Goal: Task Accomplishment & Management: Complete application form

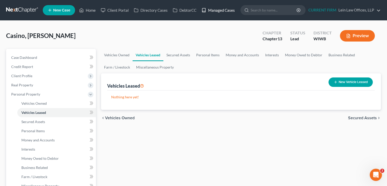
click at [220, 9] on link "Managed Cases" at bounding box center [218, 10] width 38 height 9
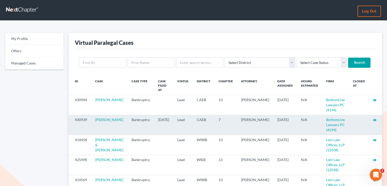
click at [373, 118] on icon "visibility" at bounding box center [375, 120] width 4 height 4
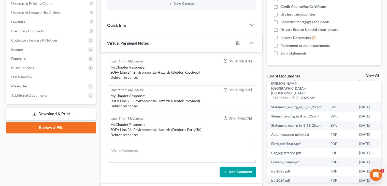
scroll to position [25, 21]
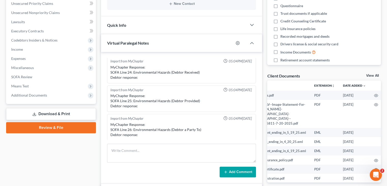
scroll to position [0, 21]
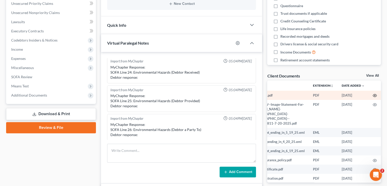
click at [373, 95] on icon "button" at bounding box center [375, 95] width 4 height 4
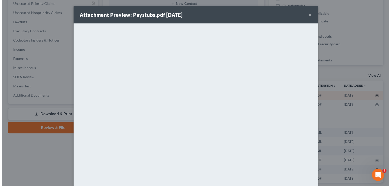
scroll to position [0, 20]
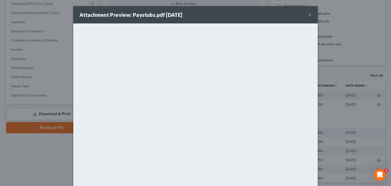
click at [308, 14] on button "×" at bounding box center [310, 15] width 4 height 6
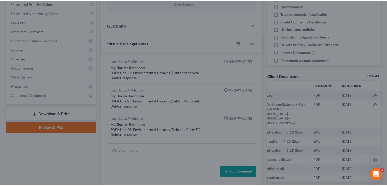
scroll to position [127, 0]
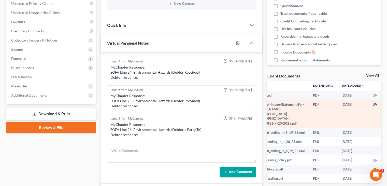
click at [373, 104] on icon "button" at bounding box center [375, 104] width 4 height 4
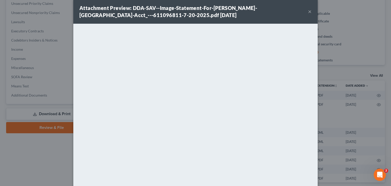
scroll to position [0, 0]
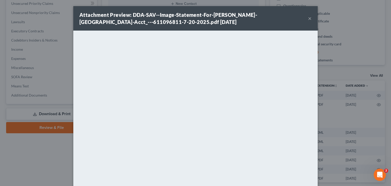
click at [308, 19] on button "×" at bounding box center [310, 18] width 4 height 6
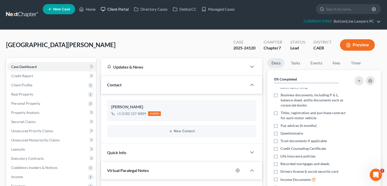
click at [124, 8] on link "Client Portal" at bounding box center [114, 9] width 33 height 9
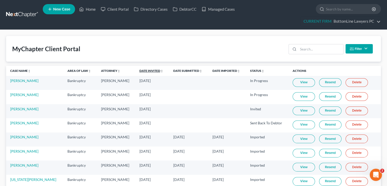
click at [139, 69] on link "Date Invited unfold_more expand_more expand_less" at bounding box center [151, 71] width 24 height 4
click at [293, 97] on link "View" at bounding box center [304, 96] width 22 height 9
click at [28, 95] on link "[PERSON_NAME]" at bounding box center [24, 94] width 28 height 4
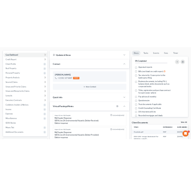
scroll to position [219, 0]
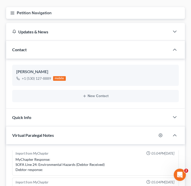
click at [13, 11] on icon "button" at bounding box center [12, 13] width 5 height 5
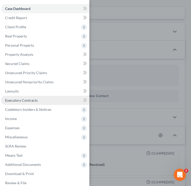
click at [24, 99] on span "Executory Contracts" at bounding box center [21, 100] width 33 height 4
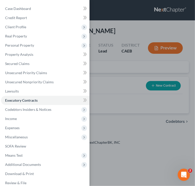
click at [142, 20] on div "Case Dashboard Payments Invoices Payments Payments Credit Report Client Profile" at bounding box center [97, 93] width 195 height 186
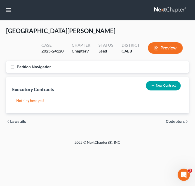
click at [171, 86] on button "New Contract" at bounding box center [163, 85] width 35 height 9
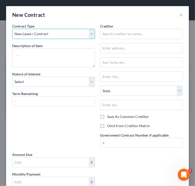
click at [80, 34] on select "New Lease / Contract New Timeshare" at bounding box center [53, 34] width 83 height 10
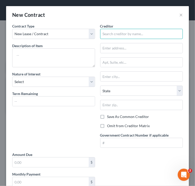
click at [117, 33] on input "text" at bounding box center [141, 34] width 83 height 10
paste input "Boblin Investments, LLC"
type input "Boblin Investments, LLC"
click at [107, 125] on label "Omit from Creditor Matrix" at bounding box center [128, 125] width 43 height 5
click at [109, 125] on input "Omit from Creditor Matrix" at bounding box center [110, 124] width 3 height 3
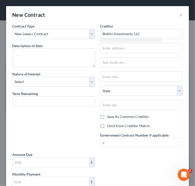
checkbox input "true"
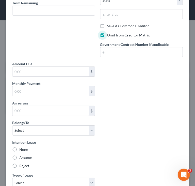
scroll to position [102, 0]
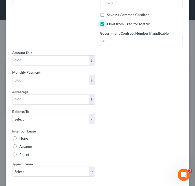
click at [26, 145] on label "Assume" at bounding box center [25, 146] width 12 height 5
click at [25, 145] on input "Assume" at bounding box center [22, 145] width 3 height 3
radio input "true"
click at [58, 170] on select "Select Real Estate Car Other" at bounding box center [53, 171] width 83 height 10
select select "0"
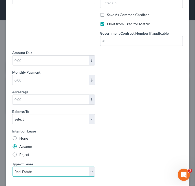
click at [12, 166] on select "Select Real Estate Car Other" at bounding box center [53, 171] width 83 height 10
click at [137, 115] on div "Contract Type New Lease / Contract New Timeshare Description of non-residential…" at bounding box center [98, 51] width 176 height 259
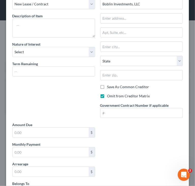
scroll to position [0, 0]
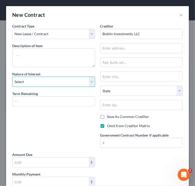
click at [65, 81] on select "Select Purchaser Agent Lessor Lessee" at bounding box center [53, 82] width 83 height 10
select select "3"
click at [12, 77] on select "Select Purchaser Agent Lessor Lessee" at bounding box center [53, 82] width 83 height 10
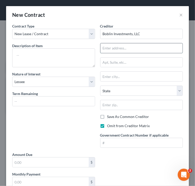
click at [117, 48] on input "text" at bounding box center [141, 48] width 82 height 10
paste input "1576 Heather Drive, Yuba City, CA 95993"
drag, startPoint x: 155, startPoint y: 49, endPoint x: 179, endPoint y: 49, distance: 23.6
click at [179, 49] on div "Creditor * Boblin Investments, LLC 1576 Heather Drive, Yuba City, CA 95993 Stat…" at bounding box center [142, 87] width 88 height 128
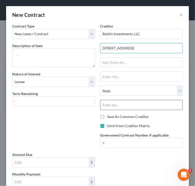
type input "1576 Heather Drive, Yuba City, CA"
click at [133, 102] on input "text" at bounding box center [141, 105] width 83 height 10
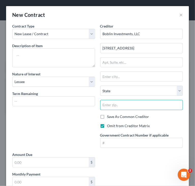
paste input "95993"
type input "95993"
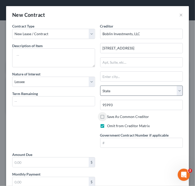
type input "Yuba City"
select select "4"
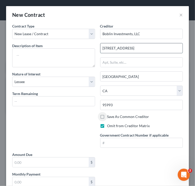
drag, startPoint x: 133, startPoint y: 47, endPoint x: 170, endPoint y: 49, distance: 36.9
click at [162, 48] on input "1576 Heather Drive, Yuba City, CA" at bounding box center [141, 48] width 82 height 10
type input "1576 Heather Drive"
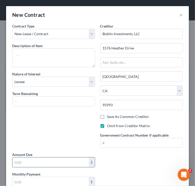
click at [59, 164] on input "text" at bounding box center [50, 162] width 76 height 10
type input "1,600"
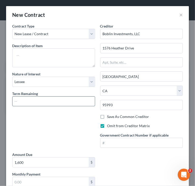
click at [55, 104] on input "text" at bounding box center [53, 101] width 82 height 10
type input "7 months"
click at [57, 116] on div "Contract Type New Lease / Contract New Timeshare Description of non-residential…" at bounding box center [54, 87] width 88 height 128
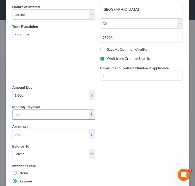
scroll to position [76, 0]
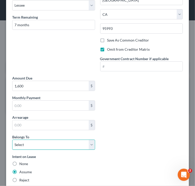
click at [68, 146] on select "Select Debtor 1 Only Debtor 2 Only Debtor 1 And Debtor 2 Only At Least One Of T…" at bounding box center [53, 144] width 83 height 10
select select "0"
click at [12, 139] on select "Select Debtor 1 Only Debtor 2 Only Debtor 1 And Debtor 2 Only At Least One Of T…" at bounding box center [53, 144] width 83 height 10
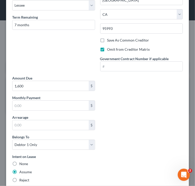
click at [130, 118] on div "Contract Type New Lease / Contract New Timeshare Description of non-residential…" at bounding box center [98, 76] width 176 height 259
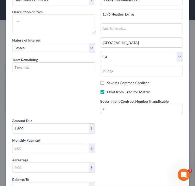
scroll to position [0, 0]
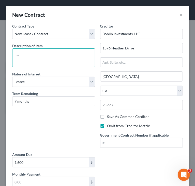
click at [61, 59] on textarea at bounding box center [53, 57] width 83 height 19
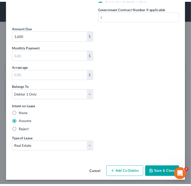
scroll to position [127, 0]
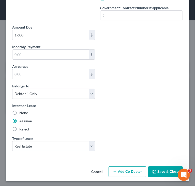
type textarea "Residential lease"
click at [158, 168] on button "Save & Close" at bounding box center [165, 171] width 35 height 11
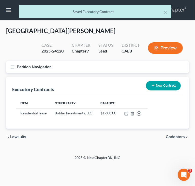
click at [14, 65] on icon "button" at bounding box center [12, 67] width 5 height 5
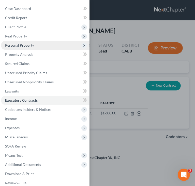
click at [22, 46] on span "Personal Property" at bounding box center [19, 45] width 29 height 4
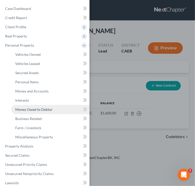
click at [27, 109] on span "Money Owed to Debtor" at bounding box center [33, 109] width 37 height 4
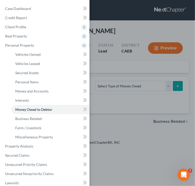
click at [130, 87] on div "Case Dashboard Payments Invoices Payments Payments Credit Report Client Profile" at bounding box center [97, 93] width 195 height 186
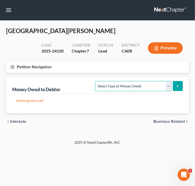
click at [130, 87] on select "Select Type of Money Owed Accounts Receivable Alimony Child Support Claims Agai…" at bounding box center [133, 86] width 76 height 10
click at [20, 119] on span "Interests" at bounding box center [18, 121] width 16 height 4
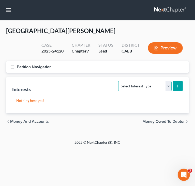
click at [153, 88] on select "Select Interest Type 401K Annuity Bond Education IRA Government Bond Government…" at bounding box center [144, 86] width 53 height 10
click at [28, 120] on span "Money and Accounts" at bounding box center [29, 121] width 39 height 4
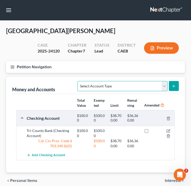
click at [134, 88] on select "Select Account Type Brokerage Cash on Hand Certificates of Deposit Checking Acc…" at bounding box center [123, 86] width 90 height 10
select select "security_deposits"
click at [79, 81] on select "Select Account Type Brokerage Cash on Hand Certificates of Deposit Checking Acc…" at bounding box center [123, 86] width 90 height 10
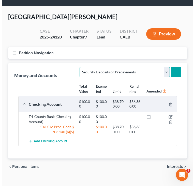
scroll to position [22, 0]
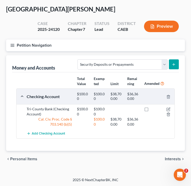
click at [174, 61] on button "submit" at bounding box center [174, 64] width 10 height 10
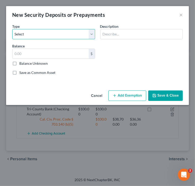
click at [72, 36] on select "Select Electric Gas Heating Oil Security Deposit On Rental Unit Prepaid Rent Te…" at bounding box center [53, 34] width 83 height 10
select select "3"
click at [12, 29] on select "Select Electric Gas Heating Oil Security Deposit On Rental Unit Prepaid Rent Te…" at bounding box center [53, 34] width 83 height 10
click at [121, 27] on div "Description * Description and name of holder *" at bounding box center [142, 32] width 88 height 16
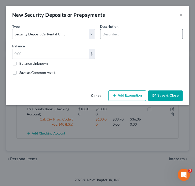
click at [121, 29] on div at bounding box center [141, 34] width 83 height 10
click at [120, 34] on input "text" at bounding box center [141, 34] width 82 height 10
type input "Security Deposit with Landlord"
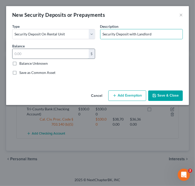
click at [64, 55] on input "text" at bounding box center [50, 54] width 76 height 10
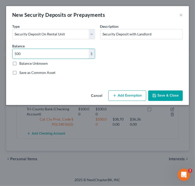
type input "500"
click at [126, 92] on button "Add Exemption" at bounding box center [127, 95] width 38 height 11
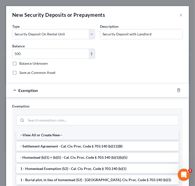
scroll to position [25, 0]
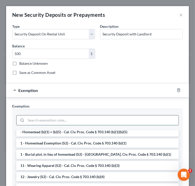
click at [126, 121] on input "search" at bounding box center [102, 120] width 153 height 10
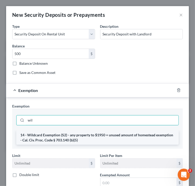
type input "wil"
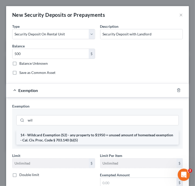
click at [114, 133] on li "14 - Wildcard Exemption (S2) - any property to $1950 + unused amount of homeste…" at bounding box center [97, 137] width 162 height 14
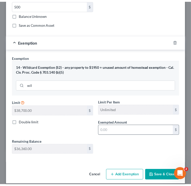
scroll to position [51, 0]
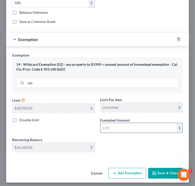
click at [136, 128] on input "text" at bounding box center [138, 128] width 76 height 10
type input "500"
click at [161, 171] on button "Save & Close" at bounding box center [165, 173] width 35 height 11
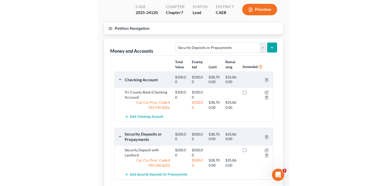
scroll to position [72, 0]
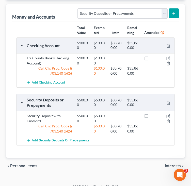
click at [153, 168] on div "chevron_left Personal Items Interests chevron_right" at bounding box center [95, 165] width 179 height 16
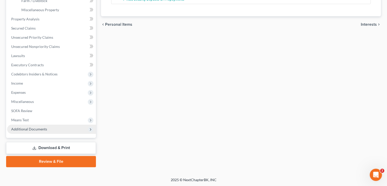
click at [50, 128] on span "Additional Documents" at bounding box center [51, 128] width 89 height 9
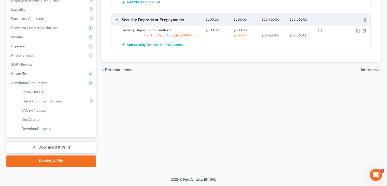
scroll to position [139, 0]
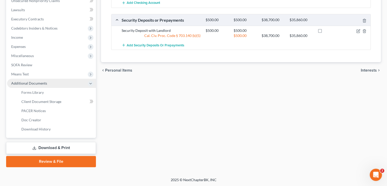
click at [46, 83] on span "Additional Documents" at bounding box center [29, 83] width 36 height 4
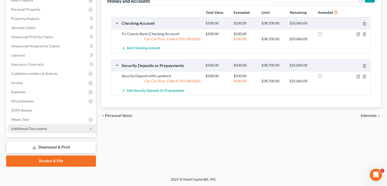
scroll to position [93, 0]
click at [43, 129] on span "Additional Documents" at bounding box center [29, 129] width 36 height 4
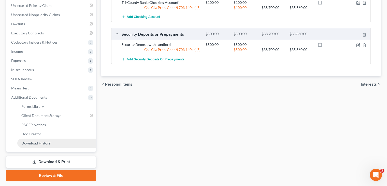
scroll to position [139, 0]
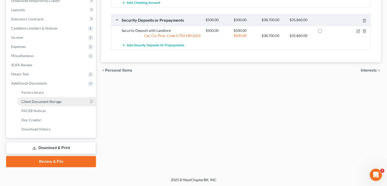
click at [31, 101] on span "Client Document Storage" at bounding box center [41, 101] width 40 height 4
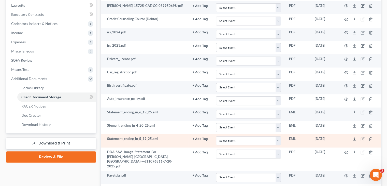
scroll to position [153, 0]
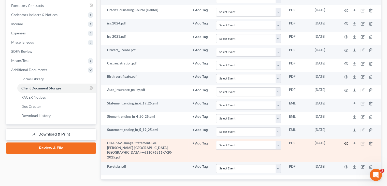
click at [346, 141] on icon "button" at bounding box center [346, 143] width 4 height 4
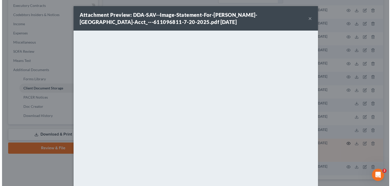
scroll to position [143, 0]
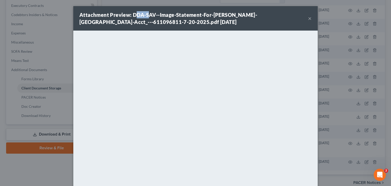
drag, startPoint x: 133, startPoint y: 14, endPoint x: 147, endPoint y: 14, distance: 14.5
click at [147, 14] on strong "Attachment Preview: DDA-SAV--Image-Statement-For-JOSEPH-JEBADIAH-CORNWALL-Acct_…" at bounding box center [167, 18] width 177 height 13
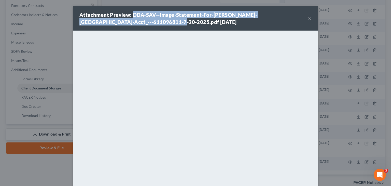
drag, startPoint x: 130, startPoint y: 14, endPoint x: 150, endPoint y: 21, distance: 20.4
click at [150, 21] on strong "Attachment Preview: DDA-SAV--Image-Statement-For-JOSEPH-JEBADIAH-CORNWALL-Acct_…" at bounding box center [167, 18] width 177 height 13
copy strong "DDA-SAV--Image-Statement-For-JOSEPH-JEBADIAH-CORNWALL-Acct_---611096811-7-20-202"
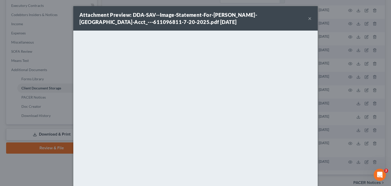
click at [234, 25] on div "Attachment Preview: DDA-SAV--Image-Statement-For-JOSEPH-JEBADIAH-CORNWALL-Acct_…" at bounding box center [193, 18] width 228 height 14
click at [308, 19] on button "×" at bounding box center [310, 18] width 4 height 6
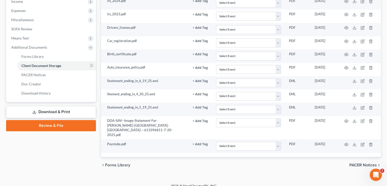
scroll to position [175, 0]
click at [67, 151] on div "Case Dashboard Payments Invoices Payments Payments Credit Report Client Profile" at bounding box center [51, 28] width 95 height 290
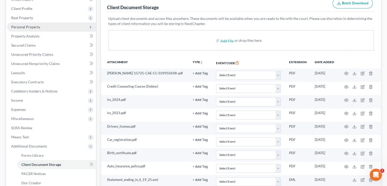
scroll to position [73, 0]
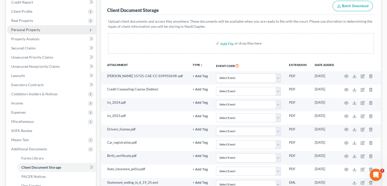
click at [37, 28] on span "Personal Property" at bounding box center [25, 29] width 29 height 4
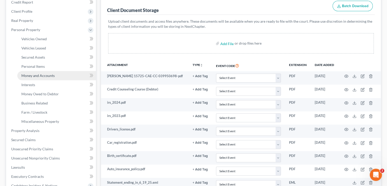
click at [34, 76] on span "Money and Accounts" at bounding box center [37, 75] width 33 height 4
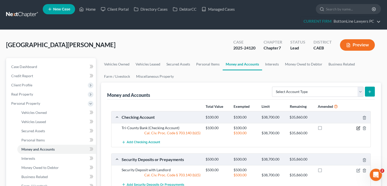
click at [357, 128] on icon "button" at bounding box center [358, 128] width 4 height 4
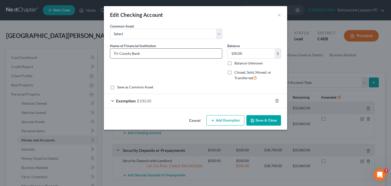
click at [170, 54] on input "Tri-County Bank" at bounding box center [166, 54] width 112 height 10
drag, startPoint x: 169, startPoint y: 54, endPoint x: 159, endPoint y: 55, distance: 10.5
click at [159, 55] on input "Tri-County Bank" at bounding box center [166, 54] width 112 height 10
paste input "6811"
type input "Tri-Counties Bank - 6811"
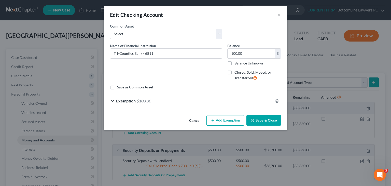
click at [162, 71] on div "Name of Financial Institution * Tri-Counties Bank - 6811" at bounding box center [165, 64] width 117 height 42
click at [245, 53] on input "100.00" at bounding box center [250, 54] width 47 height 10
type input "308"
click at [141, 104] on div "Exemption $100.00" at bounding box center [188, 100] width 169 height 13
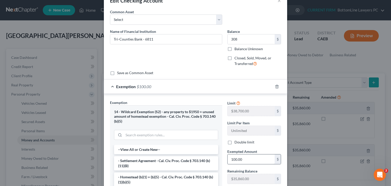
scroll to position [25, 0]
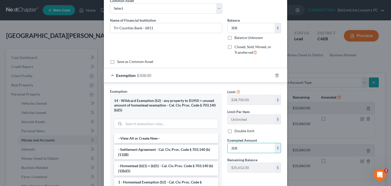
type input "308"
click at [239, 176] on div "Limit $38,700.00 $ Limit Per Item Unlimited $ Double limit Exempted Amount * 30…" at bounding box center [254, 153] width 59 height 131
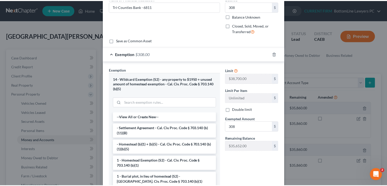
scroll to position [91, 0]
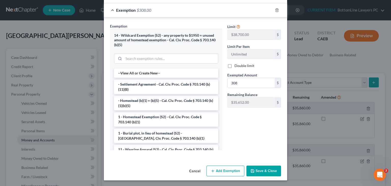
click at [256, 169] on button "Save & Close" at bounding box center [263, 170] width 35 height 11
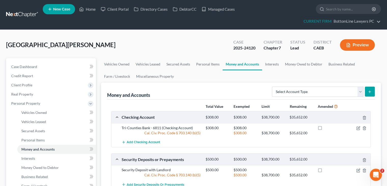
click at [70, 39] on div "Cornwall, Joseph Upgraded Case 2025-24120 Chapter Chapter 7 Status Lead Distric…" at bounding box center [193, 47] width 375 height 22
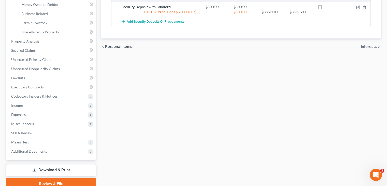
scroll to position [185, 0]
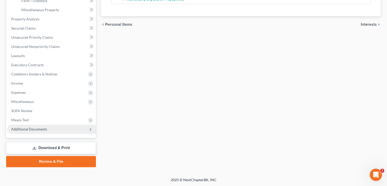
click at [43, 128] on span "Additional Documents" at bounding box center [29, 129] width 36 height 4
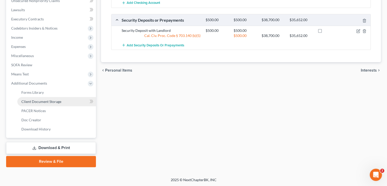
click at [43, 101] on span "Client Document Storage" at bounding box center [41, 101] width 40 height 4
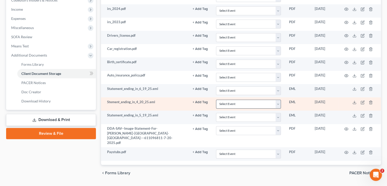
scroll to position [175, 0]
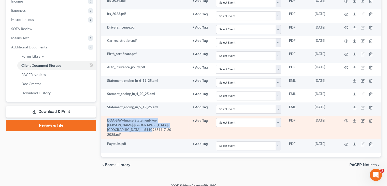
drag, startPoint x: 122, startPoint y: 128, endPoint x: 106, endPoint y: 118, distance: 18.6
click at [106, 118] on td "DDA-SAV--Image-Statement-For-[PERSON_NAME]-[GEOGRAPHIC_DATA]-[GEOGRAPHIC_DATA]-…" at bounding box center [144, 127] width 87 height 23
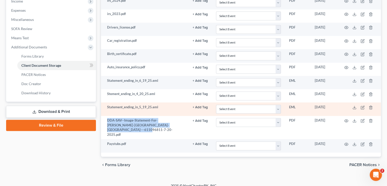
copy td "DDA-SAV--Image-Statement-For-[PERSON_NAME]-[GEOGRAPHIC_DATA]-[GEOGRAPHIC_DATA]-…"
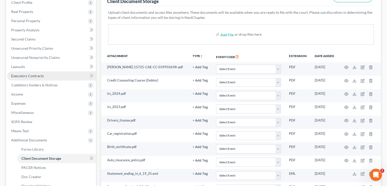
scroll to position [73, 0]
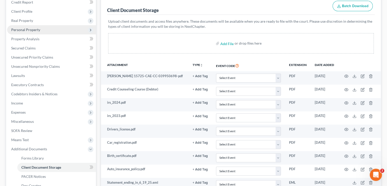
click at [28, 26] on span "Personal Property" at bounding box center [51, 29] width 89 height 9
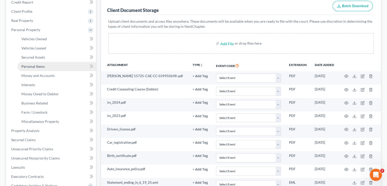
click at [37, 66] on span "Personal Items" at bounding box center [32, 66] width 23 height 4
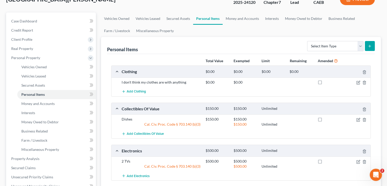
scroll to position [51, 0]
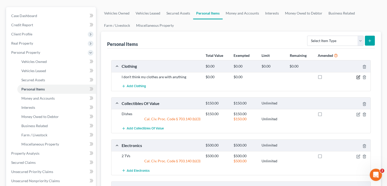
click at [357, 78] on icon "button" at bounding box center [358, 77] width 4 height 4
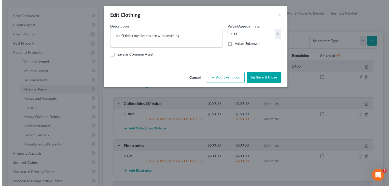
scroll to position [42, 0]
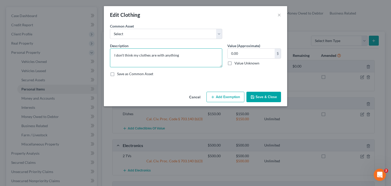
drag, startPoint x: 179, startPoint y: 54, endPoint x: 98, endPoint y: 56, distance: 81.6
click at [98, 56] on div "Edit Clothing × An exemption set must first be selected from the Filing Informa…" at bounding box center [195, 93] width 391 height 186
click at [251, 54] on input "0.00" at bounding box center [250, 54] width 47 height 10
type input "700"
click at [230, 96] on button "Add Exemption" at bounding box center [225, 97] width 38 height 11
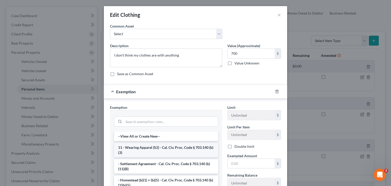
click at [153, 147] on li "11 - Wearing Apparel (S2) - Cal. Civ. Proc. Code § 703.140 (b)(3)" at bounding box center [166, 150] width 104 height 14
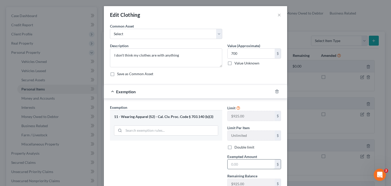
click at [240, 163] on input "text" at bounding box center [250, 164] width 47 height 10
type input "700"
click at [195, 143] on div "Exemption Set must be selected for CA. Exemption * 11 - Wearing Apparel (S2) - …" at bounding box center [165, 149] width 117 height 88
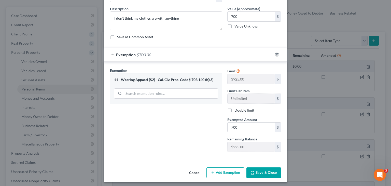
scroll to position [39, 0]
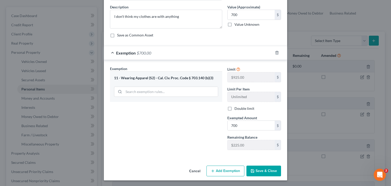
click at [261, 168] on button "Save & Close" at bounding box center [263, 170] width 35 height 11
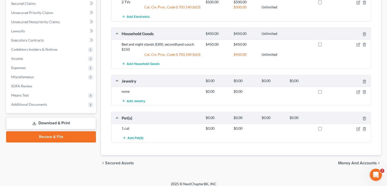
scroll to position [213, 0]
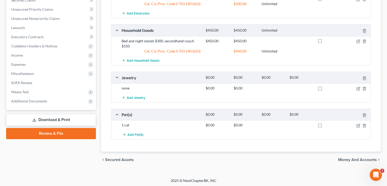
click at [361, 157] on span "Money and Accounts" at bounding box center [357, 159] width 39 height 4
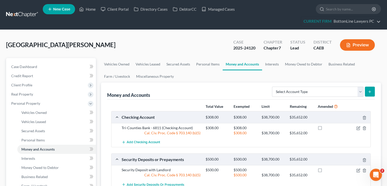
scroll to position [25, 0]
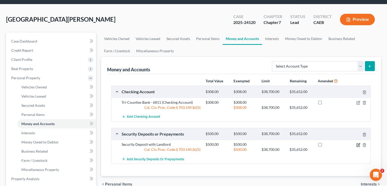
click at [358, 144] on icon "button" at bounding box center [358, 144] width 2 height 2
select select "3"
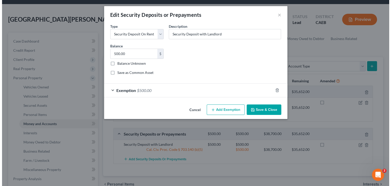
scroll to position [14, 0]
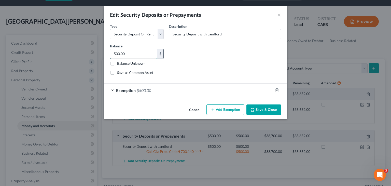
click at [116, 53] on input "500.00" at bounding box center [133, 54] width 47 height 10
click at [114, 53] on input "500.00" at bounding box center [133, 54] width 47 height 10
click at [122, 52] on input "7,500.00" at bounding box center [133, 54] width 47 height 10
type input "750.00"
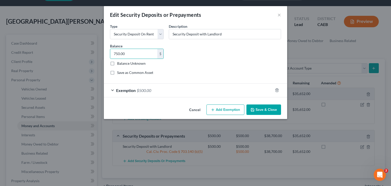
click at [139, 91] on span "$500.00" at bounding box center [144, 90] width 14 height 5
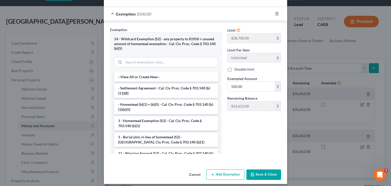
scroll to position [80, 0]
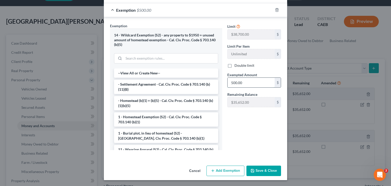
click at [232, 82] on input "500.00" at bounding box center [250, 83] width 47 height 10
type input "750"
click at [257, 169] on button "Save & Close" at bounding box center [263, 170] width 35 height 11
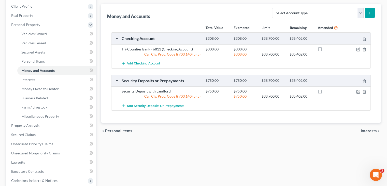
scroll to position [95, 0]
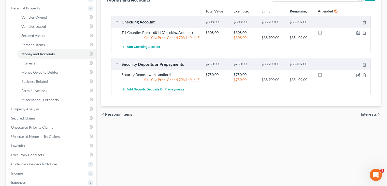
click at [373, 112] on span "Interests" at bounding box center [369, 114] width 16 height 4
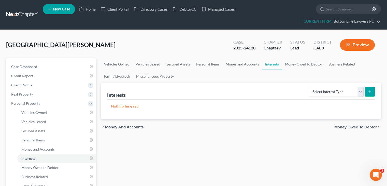
click at [350, 126] on span "Money Owed to Debtor" at bounding box center [355, 127] width 42 height 4
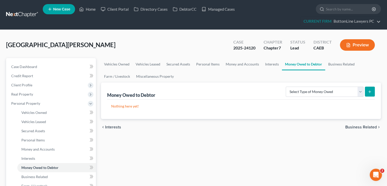
click at [350, 126] on span "Business Related" at bounding box center [361, 127] width 32 height 4
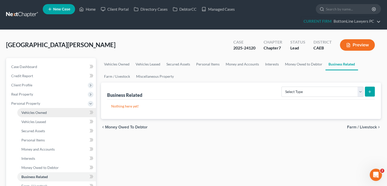
click at [42, 112] on span "Vehicles Owned" at bounding box center [33, 112] width 25 height 4
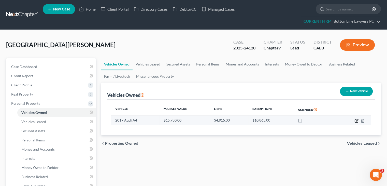
click at [355, 120] on icon "button" at bounding box center [356, 120] width 4 height 4
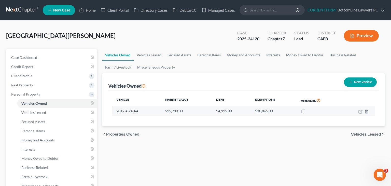
select select "0"
select select "9"
select select "1"
select select "0"
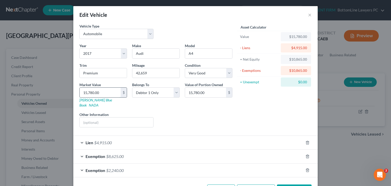
click at [98, 94] on input "15,780.00" at bounding box center [100, 92] width 41 height 10
type input "1"
type input "1.00"
type input "16"
type input "16.00"
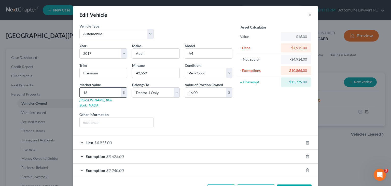
type input "160"
type input "160.00"
type input "1602"
type input "1,602.00"
type input "1,6026"
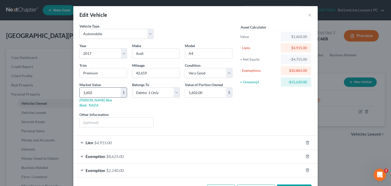
type input "16,026.00"
type input "16,026"
click at [111, 168] on span "$2,240.00" at bounding box center [115, 170] width 18 height 5
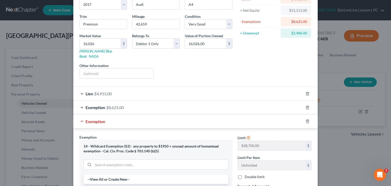
scroll to position [48, 0]
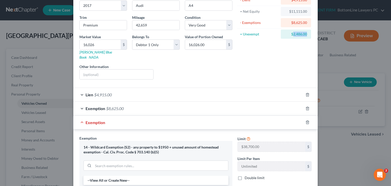
drag, startPoint x: 294, startPoint y: 33, endPoint x: 305, endPoint y: 34, distance: 11.2
click at [305, 34] on div "$2,486.00" at bounding box center [295, 33] width 30 height 9
copy div "2,486.00"
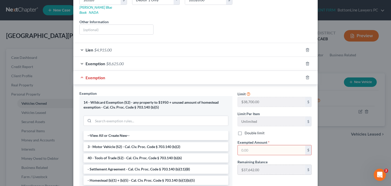
scroll to position [99, 0]
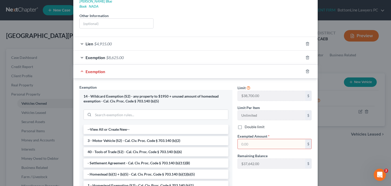
click at [263, 139] on input "text" at bounding box center [270, 144] width 67 height 10
paste input "2,486.00"
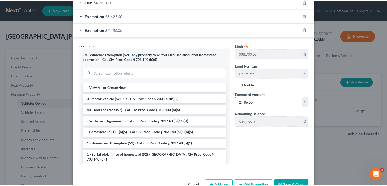
scroll to position [150, 0]
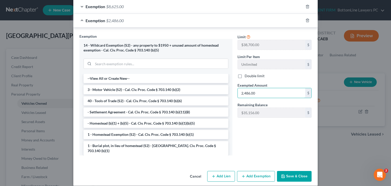
type input "2,486.00"
click at [287, 171] on button "Save & Close" at bounding box center [294, 176] width 35 height 11
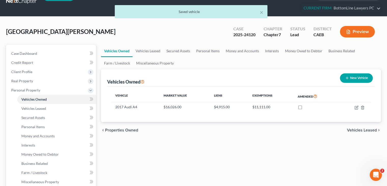
scroll to position [25, 0]
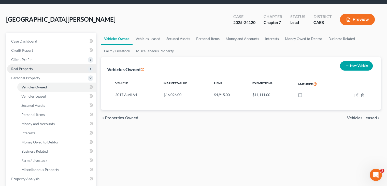
click at [36, 69] on span "Real Property" at bounding box center [51, 68] width 89 height 9
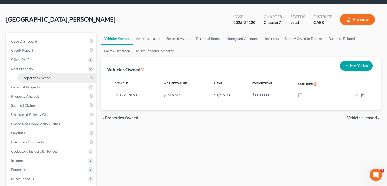
click at [38, 76] on span "Properties Owned" at bounding box center [35, 78] width 29 height 4
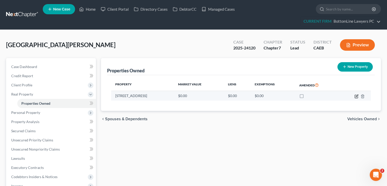
click at [356, 96] on icon "button" at bounding box center [356, 95] width 2 height 2
select select "4"
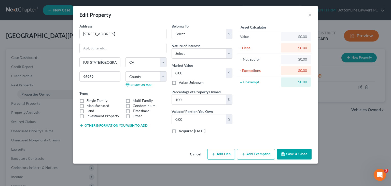
click at [198, 152] on button "Cancel" at bounding box center [195, 154] width 19 height 10
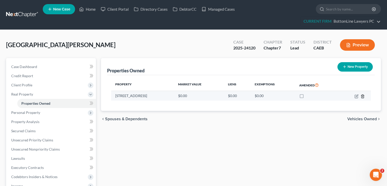
click at [364, 96] on icon "button" at bounding box center [362, 96] width 4 height 4
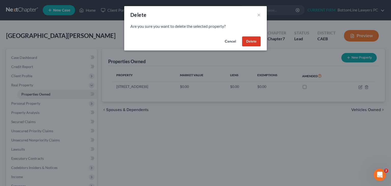
click at [258, 40] on button "Delete" at bounding box center [251, 41] width 19 height 10
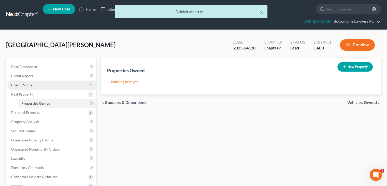
click at [31, 83] on span "Client Profile" at bounding box center [21, 85] width 21 height 4
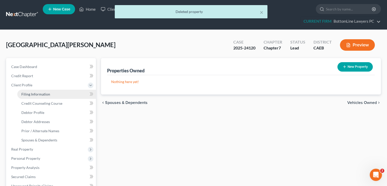
click at [44, 95] on span "Filing Information" at bounding box center [35, 94] width 29 height 4
select select "1"
select select "0"
select select "4"
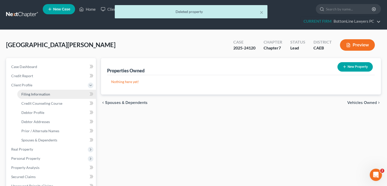
select select "0"
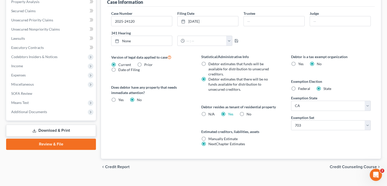
scroll to position [173, 0]
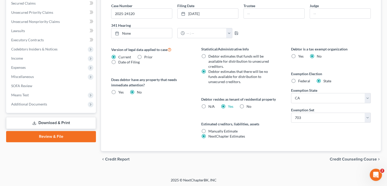
click at [337, 160] on span "Credit Counseling Course" at bounding box center [353, 159] width 47 height 4
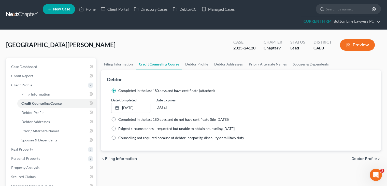
click at [359, 159] on span "Debtor Profile" at bounding box center [363, 158] width 25 height 4
select select "0"
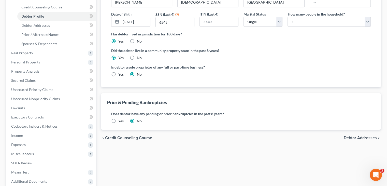
scroll to position [102, 0]
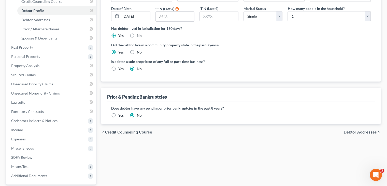
click at [352, 132] on span "Debtor Addresses" at bounding box center [360, 132] width 33 height 4
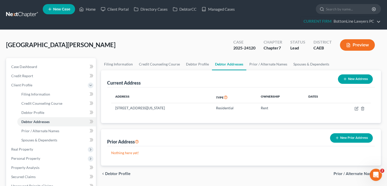
click at [61, 42] on div "Cornwall, Joseph Upgraded Case 2025-24120 Chapter Chapter 7 Status Lead Distric…" at bounding box center [193, 47] width 375 height 22
click at [353, 173] on span "Prior / Alternate Names" at bounding box center [354, 173] width 43 height 4
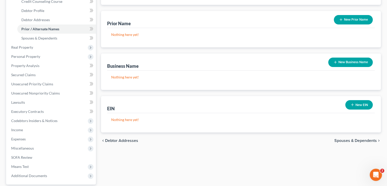
click at [355, 141] on span "Spouses & Dependents" at bounding box center [355, 140] width 42 height 4
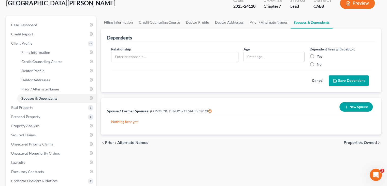
scroll to position [51, 0]
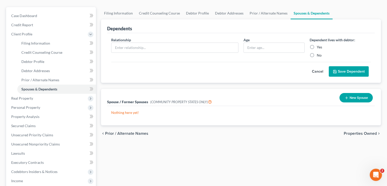
click at [360, 132] on span "Properties Owned" at bounding box center [360, 133] width 33 height 4
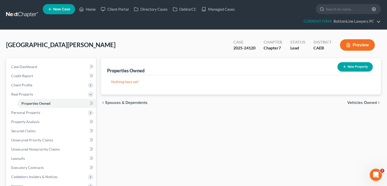
click at [355, 102] on span "Vehicles Owned" at bounding box center [361, 102] width 29 height 4
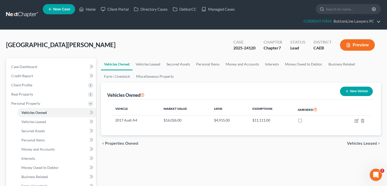
click at [352, 143] on span "Vehicles Leased" at bounding box center [362, 143] width 30 height 4
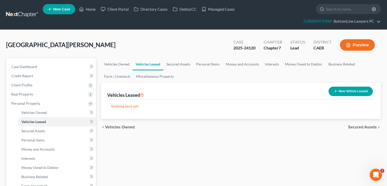
click at [356, 125] on span "Secured Assets" at bounding box center [362, 127] width 29 height 4
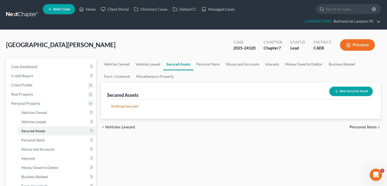
click at [355, 127] on span "Personal Items" at bounding box center [362, 127] width 27 height 4
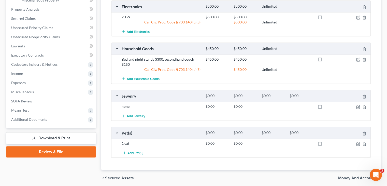
scroll to position [203, 0]
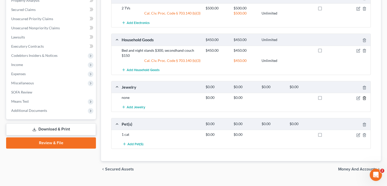
click at [364, 96] on icon "button" at bounding box center [364, 98] width 4 height 4
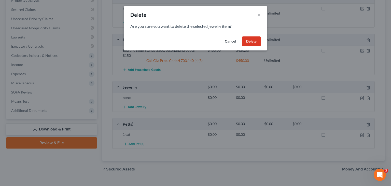
click at [251, 41] on button "Delete" at bounding box center [251, 41] width 19 height 10
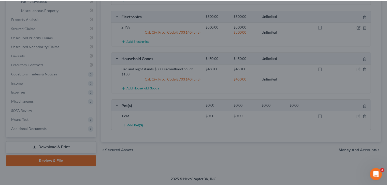
scroll to position [185, 0]
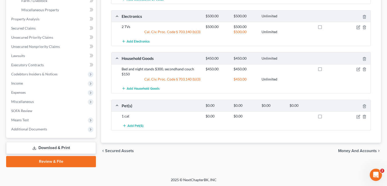
click at [363, 148] on span "Money and Accounts" at bounding box center [357, 150] width 39 height 4
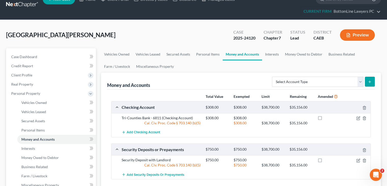
scroll to position [25, 0]
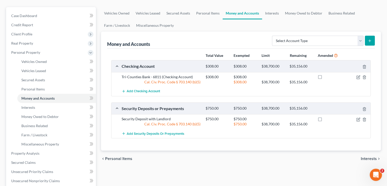
click at [363, 158] on span "Interests" at bounding box center [369, 158] width 16 height 4
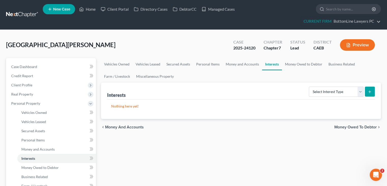
click at [344, 127] on span "Money Owed to Debtor" at bounding box center [355, 127] width 42 height 4
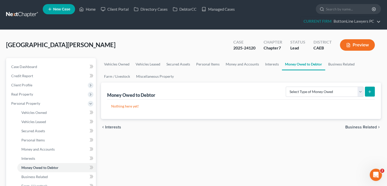
click at [350, 125] on span "Business Related" at bounding box center [361, 127] width 32 height 4
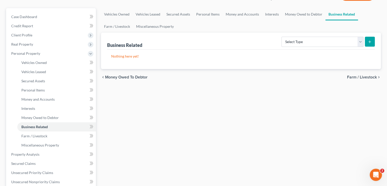
scroll to position [51, 0]
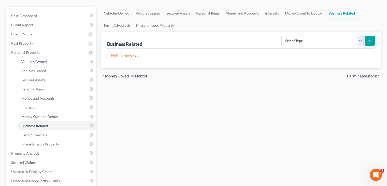
click at [350, 75] on span "Farm / Livestock" at bounding box center [362, 76] width 30 height 4
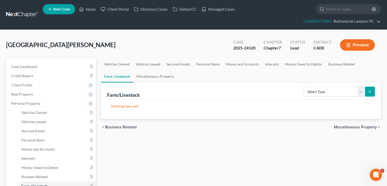
click at [356, 127] on span "Miscellaneous Property" at bounding box center [355, 127] width 43 height 4
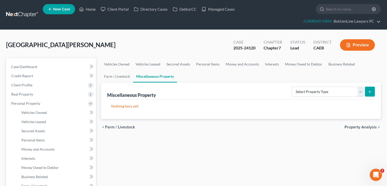
click at [356, 127] on span "Property Analysis" at bounding box center [360, 127] width 32 height 4
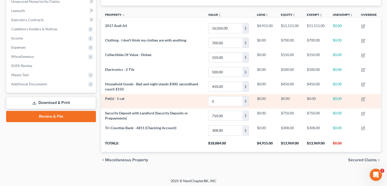
scroll to position [139, 0]
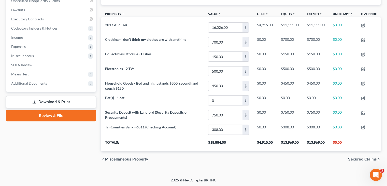
click at [364, 160] on span "Secured Claims" at bounding box center [362, 159] width 29 height 4
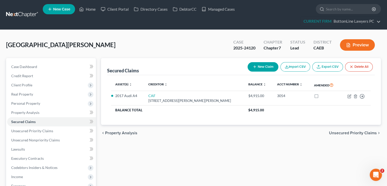
click at [356, 132] on span "Unsecured Priority Claims" at bounding box center [353, 133] width 48 height 4
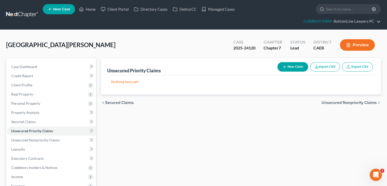
click at [348, 101] on span "Unsecured Nonpriority Claims" at bounding box center [348, 102] width 55 height 4
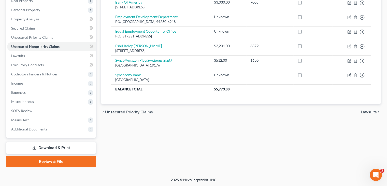
click at [363, 110] on span "Lawsuits" at bounding box center [369, 112] width 16 height 4
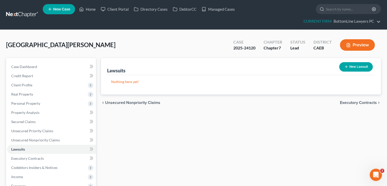
click at [353, 102] on span "Executory Contracts" at bounding box center [358, 102] width 37 height 4
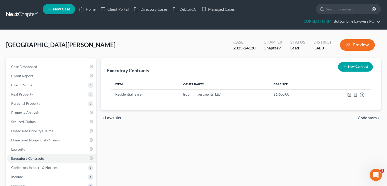
click at [368, 116] on span "Codebtors" at bounding box center [367, 118] width 19 height 4
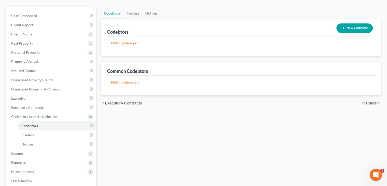
click at [367, 102] on span "Insiders" at bounding box center [369, 103] width 14 height 4
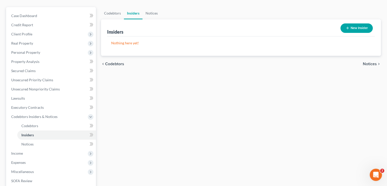
scroll to position [30, 0]
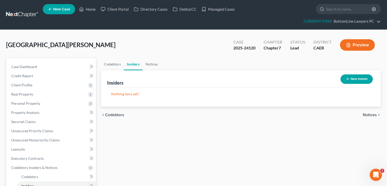
click at [370, 114] on span "Notices" at bounding box center [370, 115] width 14 height 4
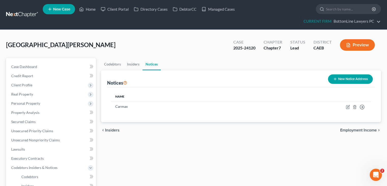
click at [360, 130] on span "Employment Income" at bounding box center [358, 130] width 37 height 4
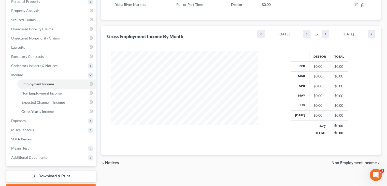
click at [354, 161] on span "Non Employment Income" at bounding box center [353, 162] width 45 height 4
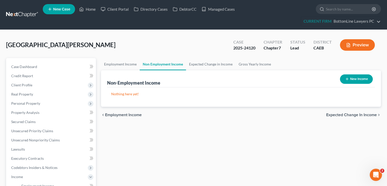
click at [356, 114] on span "Expected Change in Income" at bounding box center [351, 115] width 51 height 4
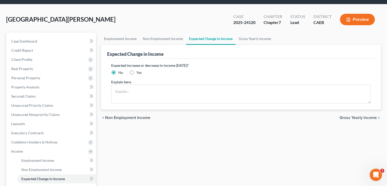
click at [360, 116] on span "Gross Yearly Income" at bounding box center [357, 117] width 37 height 4
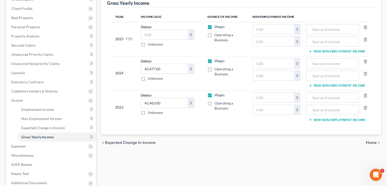
click at [370, 142] on span "Home" at bounding box center [371, 142] width 11 height 4
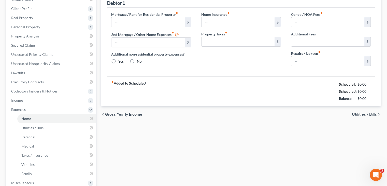
type input "1,600.00"
type input "0.00"
radio input "true"
type input "0.00"
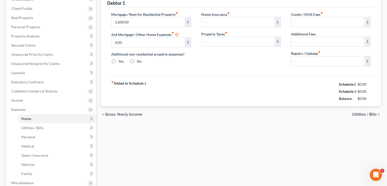
type input "0.00"
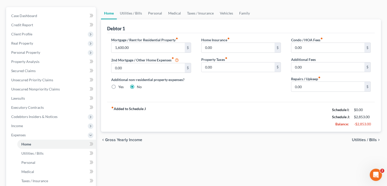
click at [357, 140] on span "Utilities / Bills" at bounding box center [364, 140] width 25 height 4
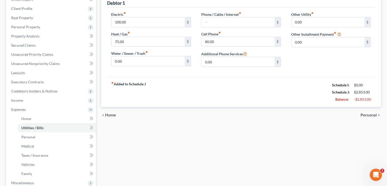
click at [367, 110] on div "chevron_left Home Personal chevron_right" at bounding box center [241, 115] width 280 height 16
click at [367, 114] on span "Personal" at bounding box center [368, 115] width 16 height 4
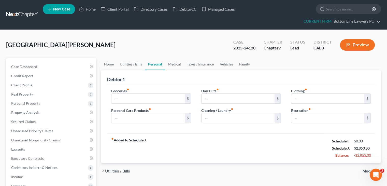
click at [363, 169] on span "Medical" at bounding box center [369, 171] width 14 height 4
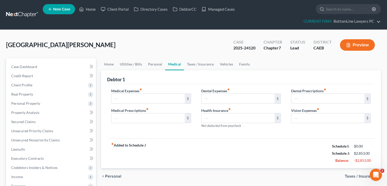
click at [358, 174] on span "Taxes / Insurance" at bounding box center [361, 176] width 32 height 4
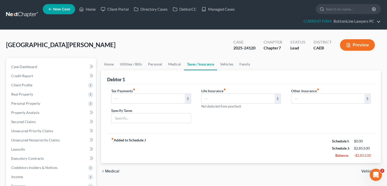
click at [361, 169] on div "chevron_left Medical Vehicles chevron_right" at bounding box center [241, 171] width 280 height 16
click at [364, 170] on span "Vehicles" at bounding box center [369, 171] width 16 height 4
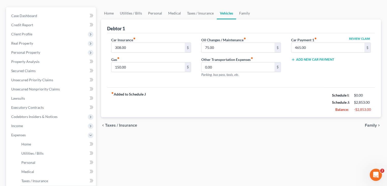
click at [370, 126] on span "Family" at bounding box center [371, 125] width 12 height 4
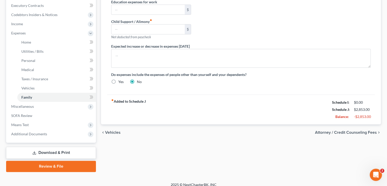
click at [358, 134] on div "chevron_left Vehicles Attorney / Credit Counseling Fees chevron_right" at bounding box center [241, 132] width 280 height 16
click at [358, 133] on span "Attorney / Credit Counseling Fees" at bounding box center [346, 132] width 62 height 4
select select "0"
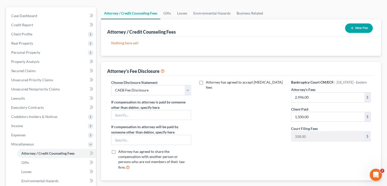
click at [356, 26] on button "New Fee" at bounding box center [359, 27] width 28 height 9
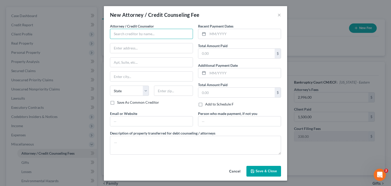
click at [176, 35] on input "text" at bounding box center [151, 34] width 83 height 10
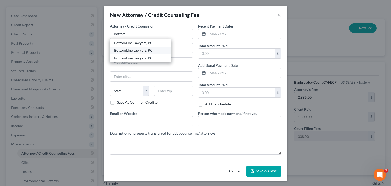
click at [149, 52] on div "BottomLine Lawyers, PC" at bounding box center [140, 50] width 53 height 5
type input "BottomLine Lawyers, PC"
type input "440 N Barranca Avenue"
type input "2045"
type input "Covina"
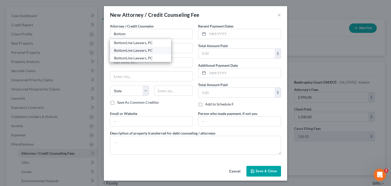
select select "4"
type input "91723"
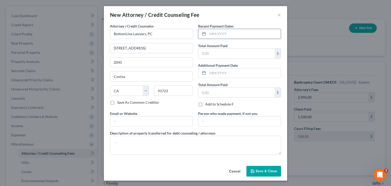
click at [234, 33] on input "text" at bounding box center [243, 34] width 73 height 10
click at [210, 34] on input "05/2025" at bounding box center [243, 34] width 73 height 10
type input "08/2025"
click at [233, 57] on input "text" at bounding box center [236, 54] width 76 height 10
type input "1,500"
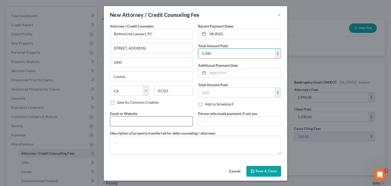
click at [148, 121] on input "text" at bounding box center [151, 121] width 82 height 10
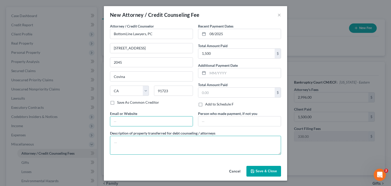
click at [226, 142] on textarea at bounding box center [195, 145] width 171 height 19
click at [261, 167] on button "Save & Close" at bounding box center [263, 171] width 35 height 11
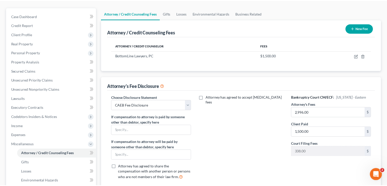
scroll to position [51, 0]
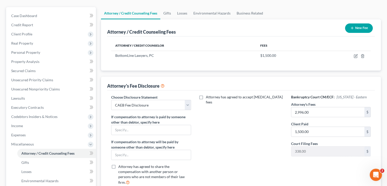
click at [353, 27] on icon "button" at bounding box center [352, 28] width 4 height 4
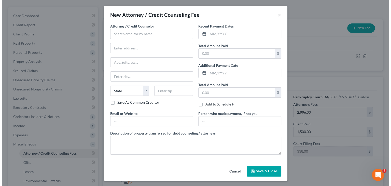
scroll to position [42, 0]
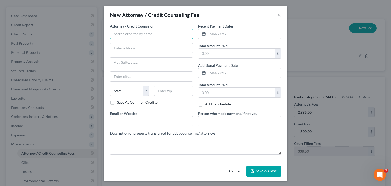
click at [148, 36] on input "text" at bounding box center [151, 34] width 83 height 10
type input "d"
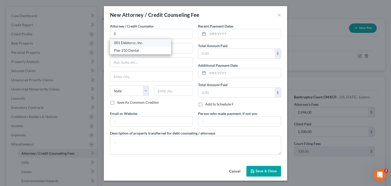
click at [142, 42] on div "001 Debtorcc, Inc." at bounding box center [140, 42] width 53 height 5
type input "001 Debtorcc, Inc."
type input "378 Summit Avenue"
type input "Jersey City"
select select "33"
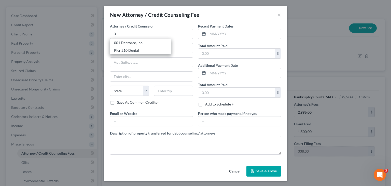
type input "07306"
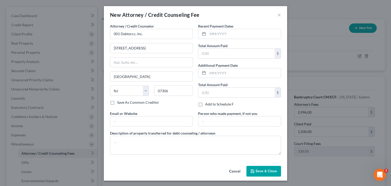
click at [257, 171] on span "Save & Close" at bounding box center [265, 171] width 21 height 4
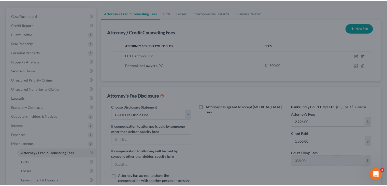
scroll to position [51, 0]
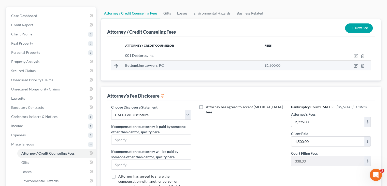
click at [175, 68] on td "BottomLine Lawyers, PC" at bounding box center [190, 66] width 139 height 10
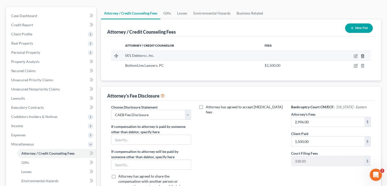
click at [362, 56] on line "button" at bounding box center [362, 56] width 0 height 1
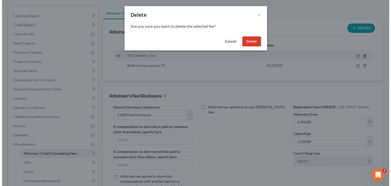
scroll to position [42, 0]
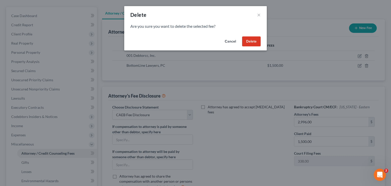
click at [248, 42] on button "Delete" at bounding box center [251, 41] width 19 height 10
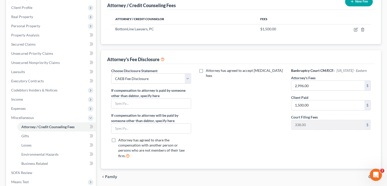
scroll to position [63, 0]
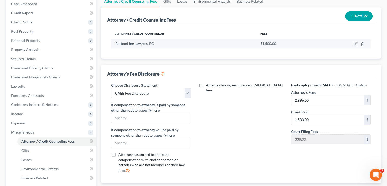
click at [355, 44] on icon "button" at bounding box center [356, 43] width 2 height 2
select select "4"
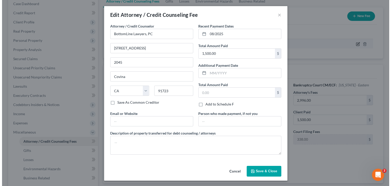
scroll to position [54, 0]
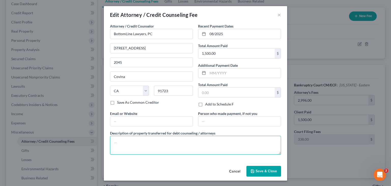
click at [161, 143] on textarea at bounding box center [195, 145] width 171 height 19
click at [234, 144] on textarea at bounding box center [195, 145] width 171 height 19
paste textarea "Attorney Fee + Filing Fee + Credit Report + CCC"
type textarea "Attorney Fee + Filing Fee + Credit Report + CCC"
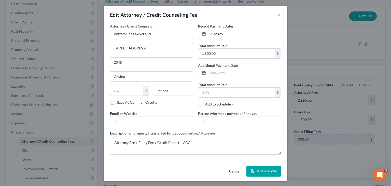
click at [257, 171] on span "Save & Close" at bounding box center [265, 171] width 21 height 4
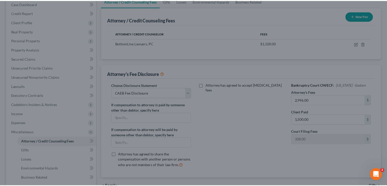
scroll to position [63, 0]
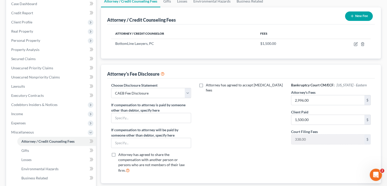
click at [244, 111] on div "Attorney has agreed to accept retainer fees" at bounding box center [241, 129] width 90 height 94
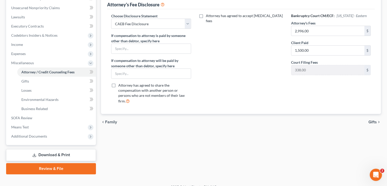
scroll to position [139, 0]
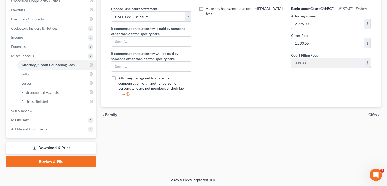
click at [373, 113] on span "Gifts" at bounding box center [372, 115] width 8 height 4
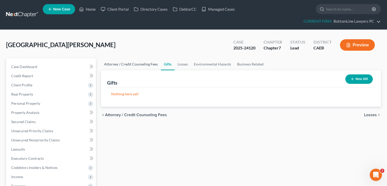
click at [125, 64] on link "Attorney / Credit Counseling Fees" at bounding box center [131, 64] width 60 height 12
select select "0"
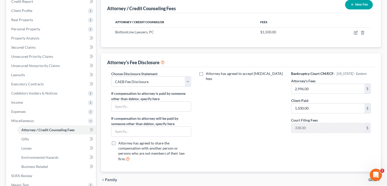
scroll to position [51, 0]
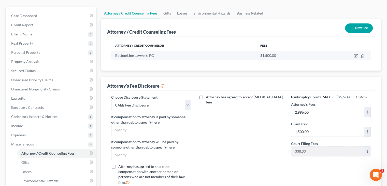
click at [354, 55] on icon "button" at bounding box center [355, 56] width 4 height 4
select select "4"
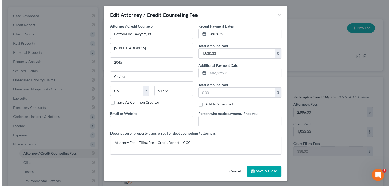
scroll to position [42, 0]
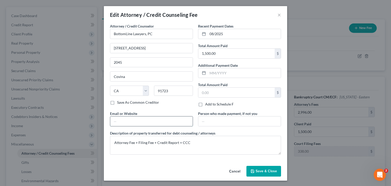
click at [136, 117] on input "text" at bounding box center [151, 121] width 82 height 10
paste input "6398@notices.nextchapterbk.com"
type input "6398@notices.nextchapterbk.com"
click at [266, 173] on button "Save & Close" at bounding box center [263, 171] width 35 height 11
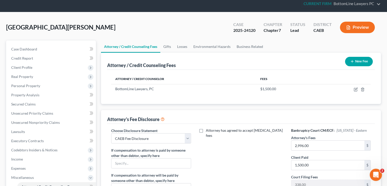
scroll to position [0, 0]
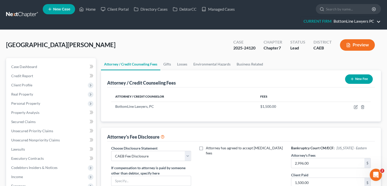
click at [355, 22] on link "CURRENT FIRM BottomLine Lawyers PC" at bounding box center [341, 21] width 80 height 9
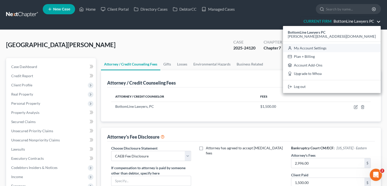
click at [355, 47] on link "My Account Settings" at bounding box center [332, 48] width 98 height 9
select select "8"
select select "29"
select select "4"
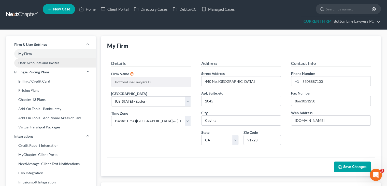
click at [44, 62] on link "User Accounts and Invites" at bounding box center [51, 62] width 90 height 9
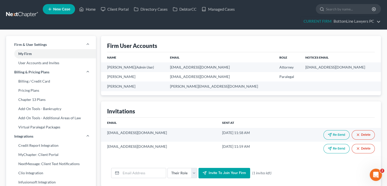
select select "8"
select select "29"
select select "4"
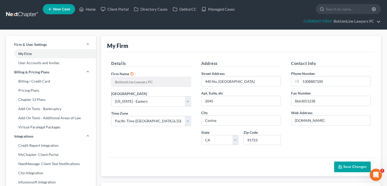
select select "0"
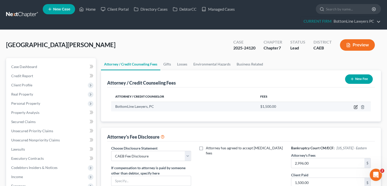
click at [357, 108] on icon "button" at bounding box center [355, 107] width 4 height 4
select select "4"
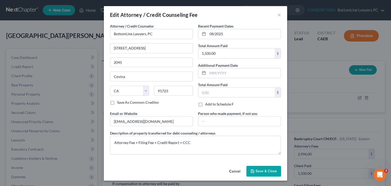
click at [237, 169] on button "Cancel" at bounding box center [234, 171] width 19 height 10
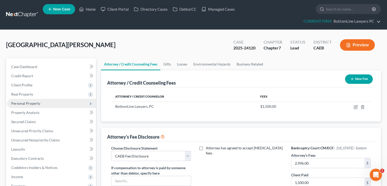
click at [18, 102] on span "Personal Property" at bounding box center [25, 103] width 29 height 4
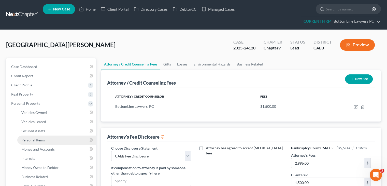
click at [32, 139] on span "Personal Items" at bounding box center [32, 140] width 23 height 4
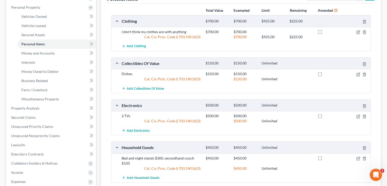
scroll to position [102, 0]
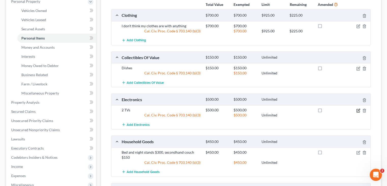
click at [356, 110] on icon "button" at bounding box center [358, 110] width 4 height 4
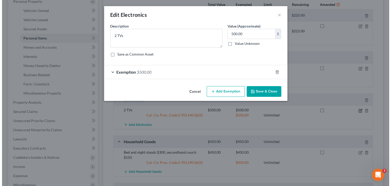
scroll to position [93, 0]
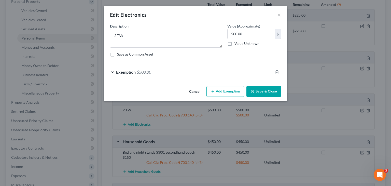
click at [196, 90] on button "Cancel" at bounding box center [194, 91] width 19 height 10
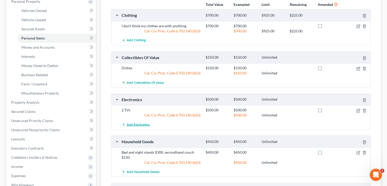
click at [137, 125] on span "Add Electronics" at bounding box center [138, 124] width 23 height 4
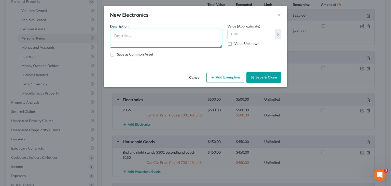
click at [142, 35] on textarea at bounding box center [166, 38] width 112 height 19
paste textarea "400. It is a iPhone 13 max"
drag, startPoint x: 131, startPoint y: 36, endPoint x: 137, endPoint y: 36, distance: 6.4
click at [137, 36] on textarea "400. It is a iPhone 13 max" at bounding box center [166, 38] width 112 height 19
click at [130, 35] on textarea "400. It is a iPhone 13 max" at bounding box center [166, 38] width 112 height 19
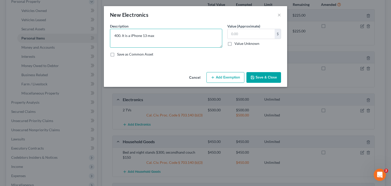
drag, startPoint x: 130, startPoint y: 35, endPoint x: 193, endPoint y: 35, distance: 62.6
click at [193, 35] on textarea "400. It is a iPhone 13 max" at bounding box center [166, 38] width 112 height 19
click at [113, 34] on textarea "400. It is a" at bounding box center [166, 38] width 112 height 19
paste textarea "iPhone 13 max"
drag, startPoint x: 137, startPoint y: 36, endPoint x: 143, endPoint y: 38, distance: 7.1
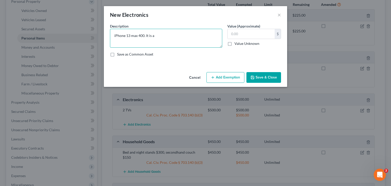
click at [143, 38] on textarea "iPhone 13 max 400. It is a" at bounding box center [166, 38] width 112 height 19
type textarea "iPhone 13 max"
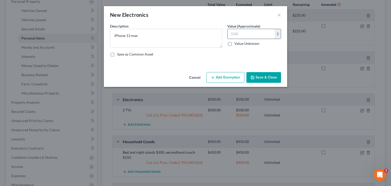
click at [255, 35] on input "text" at bounding box center [250, 34] width 47 height 10
paste input "400"
type input "400"
click at [218, 77] on button "Add Exemption" at bounding box center [225, 77] width 38 height 11
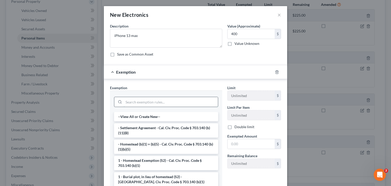
click at [158, 102] on input "search" at bounding box center [171, 102] width 94 height 10
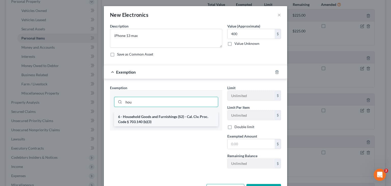
type input "hou"
click at [156, 117] on li "6 - Household Goods and Furnishings (S2) - Cal. Civ. Proc. Code § 703.140 (b)(3)" at bounding box center [166, 119] width 104 height 14
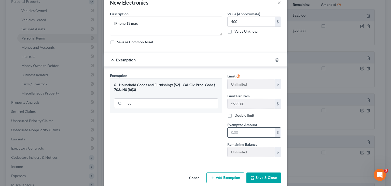
scroll to position [19, 0]
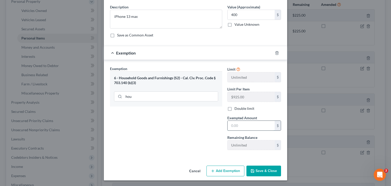
click at [258, 126] on input "text" at bounding box center [250, 126] width 47 height 10
type input "400"
click at [262, 171] on button "Save & Close" at bounding box center [263, 170] width 35 height 11
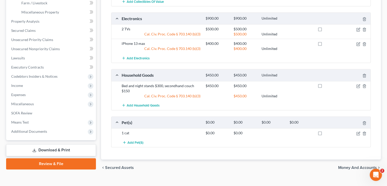
scroll to position [190, 0]
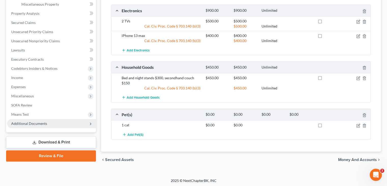
click at [40, 122] on span "Additional Documents" at bounding box center [29, 123] width 36 height 4
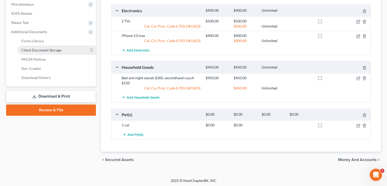
click at [51, 48] on span "Client Document Storage" at bounding box center [41, 50] width 40 height 4
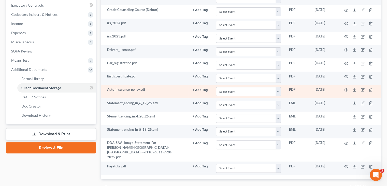
scroll to position [175, 0]
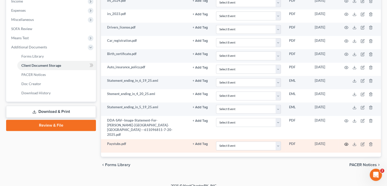
click at [345, 142] on icon "button" at bounding box center [346, 144] width 4 height 4
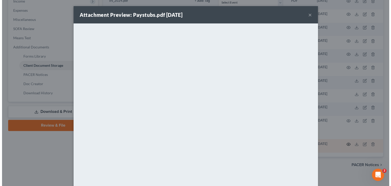
scroll to position [166, 0]
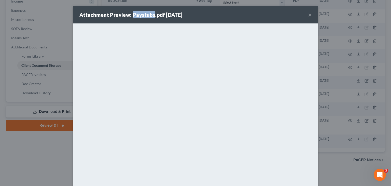
drag, startPoint x: 131, startPoint y: 13, endPoint x: 151, endPoint y: 19, distance: 20.9
click at [151, 19] on div "Attachment Preview: Paystubs.pdf 08/12/2025 ×" at bounding box center [195, 14] width 244 height 17
copy strong "Paystubs"
drag, startPoint x: 257, startPoint y: 12, endPoint x: 266, endPoint y: 12, distance: 9.2
click at [257, 12] on div "Attachment Preview: Paystubs.pdf 08/12/2025 ×" at bounding box center [195, 14] width 244 height 17
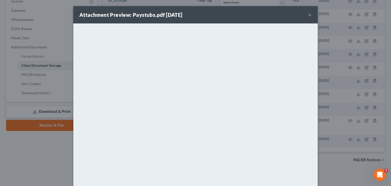
click at [308, 16] on button "×" at bounding box center [310, 15] width 4 height 6
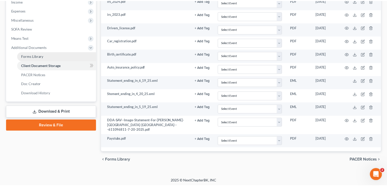
scroll to position [175, 0]
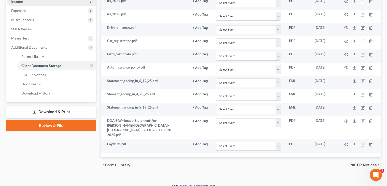
click at [25, 2] on span "Income" at bounding box center [51, 1] width 89 height 9
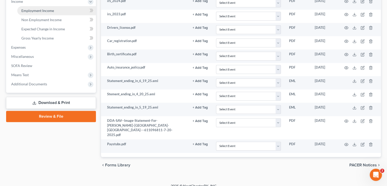
click at [37, 10] on span "Employment Income" at bounding box center [37, 10] width 33 height 4
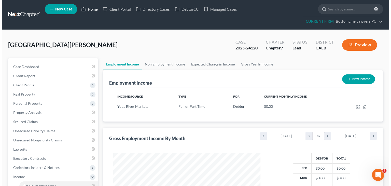
scroll to position [91, 157]
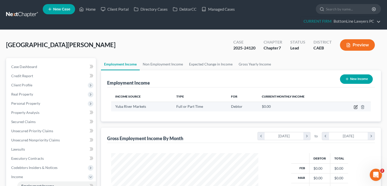
click at [355, 106] on icon "button" at bounding box center [355, 107] width 4 height 4
select select "0"
select select "4"
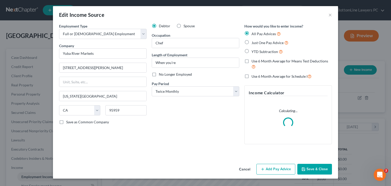
scroll to position [91, 159]
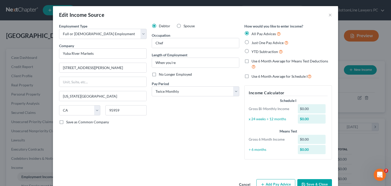
click at [87, 154] on div "Employment Type * Select Full or Part Time Employment Self Employment Company *…" at bounding box center [102, 93] width 93 height 140
click at [206, 93] on select "Select Monthly Twice Monthly Every Other Week Weekly" at bounding box center [195, 91] width 87 height 10
select select "2"
click at [152, 86] on select "Select Monthly Twice Monthly Every Other Week Weekly" at bounding box center [195, 91] width 87 height 10
click at [270, 62] on span "Use 6 Month Average for Means Test Deductions" at bounding box center [289, 61] width 77 height 4
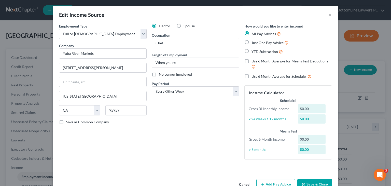
click at [257, 62] on input "Use 6 Month Average for Means Test Deductions" at bounding box center [254, 59] width 3 height 3
checkbox input "true"
click at [263, 78] on span "Use 6 Month Average for Schedule I" at bounding box center [279, 76] width 56 height 4
click at [257, 77] on input "Use 6 Month Average for Schedule I" at bounding box center [254, 74] width 3 height 3
checkbox input "true"
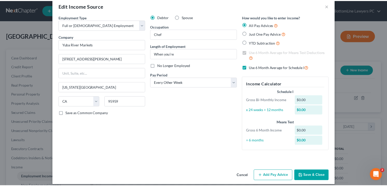
scroll to position [14, 0]
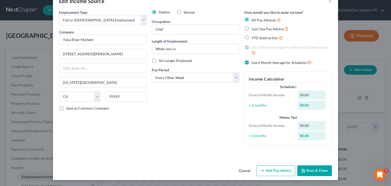
click at [314, 171] on button "Save & Close" at bounding box center [314, 170] width 35 height 11
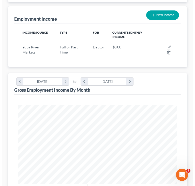
scroll to position [76, 0]
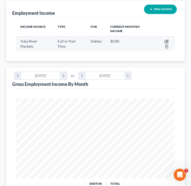
click at [167, 41] on icon "button" at bounding box center [167, 41] width 2 height 2
select select "0"
select select "4"
select select "2"
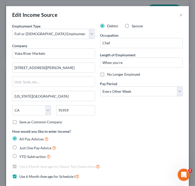
scroll to position [81, 173]
click at [107, 119] on div "Debtor Spouse Occupation Chef Length of Employment When you’re No Longer Employ…" at bounding box center [142, 75] width 88 height 105
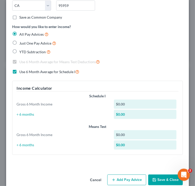
scroll to position [113, 0]
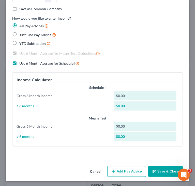
click at [118, 169] on button "Add Pay Advice" at bounding box center [126, 171] width 39 height 11
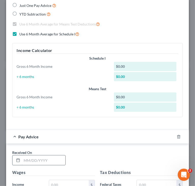
scroll to position [164, 0]
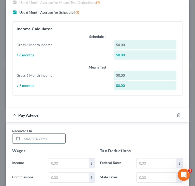
click at [57, 138] on input "text" at bounding box center [43, 138] width 43 height 10
paste input "2/04/25"
type input "2/04/25"
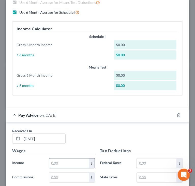
click at [82, 163] on input "text" at bounding box center [69, 163] width 40 height 10
paste input "2,797.50"
type input "2,797.50"
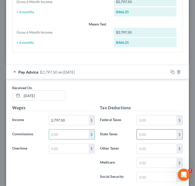
scroll to position [215, 0]
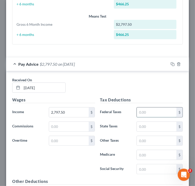
click at [143, 114] on input "text" at bounding box center [157, 112] width 40 height 10
paste input "173.45"
type input "173.45"
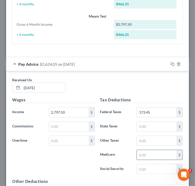
click at [146, 154] on input "text" at bounding box center [157, 155] width 40 height 10
paste input "40.56"
type input "40.56"
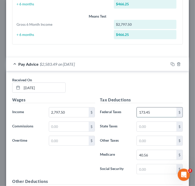
click at [154, 110] on input "173.45" at bounding box center [157, 112] width 40 height 10
click at [149, 168] on input "text" at bounding box center [157, 169] width 40 height 10
paste input "173.45"
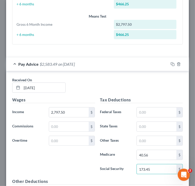
type input "173.45"
click at [151, 107] on input "text" at bounding box center [157, 112] width 40 height 10
paste input "344.87"
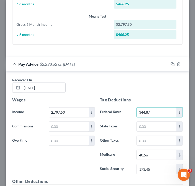
type input "344.87"
click at [163, 122] on input "text" at bounding box center [157, 127] width 40 height 10
paste input "107.23"
type input "107.23"
click at [71, 155] on div "Wages Income * 2,797.50 $ Commissions $ Overtime $" at bounding box center [54, 137] width 88 height 81
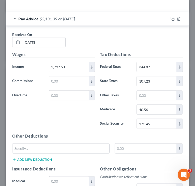
scroll to position [265, 0]
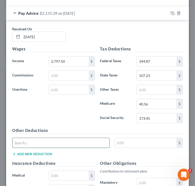
click at [67, 141] on input "text" at bounding box center [60, 143] width 97 height 10
type input "SDI"
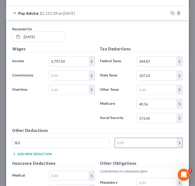
click at [142, 135] on div "Other Deductions SDI $ Add new deduction" at bounding box center [98, 143] width 176 height 33
click at [140, 138] on input "text" at bounding box center [146, 143] width 62 height 10
paste input "33.57"
type input "33.57"
click at [72, 116] on div "Wages Income * 2,797.50 $ Commissions $ Overtime $" at bounding box center [54, 86] width 88 height 81
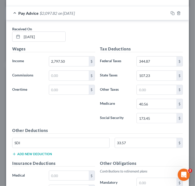
scroll to position [291, 0]
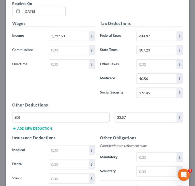
click at [38, 127] on button "Add new deduction" at bounding box center [32, 128] width 40 height 4
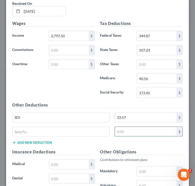
click at [153, 132] on input "text" at bounding box center [146, 132] width 62 height 10
paste input "307.00"
type input "307.00"
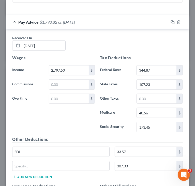
scroll to position [265, 0]
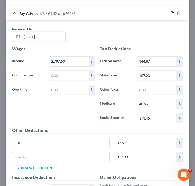
drag, startPoint x: 169, startPoint y: 13, endPoint x: 165, endPoint y: 16, distance: 5.3
click at [171, 13] on icon "button" at bounding box center [173, 13] width 4 height 4
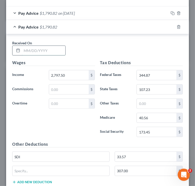
click at [52, 47] on input "text" at bounding box center [43, 51] width 43 height 10
paste input "2/18/25"
type input "2/18/25"
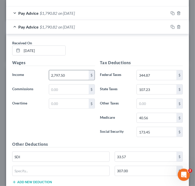
click at [89, 76] on div "$" at bounding box center [92, 75] width 6 height 10
click at [82, 75] on input "2,797.50" at bounding box center [69, 75] width 40 height 10
paste input "481.63"
type input "2,481.63"
click at [162, 132] on input "173.45" at bounding box center [157, 132] width 40 height 10
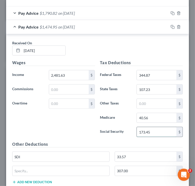
paste input "53.86"
type input "153.86"
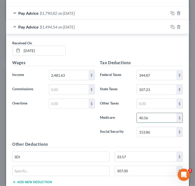
click at [145, 116] on input "40.56" at bounding box center [157, 118] width 40 height 10
paste input "35.98"
type input "35.98"
click at [156, 75] on input "344.87" at bounding box center [157, 75] width 40 height 10
paste input "275.38"
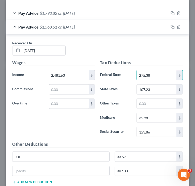
type input "275.38"
click at [151, 87] on input "107.23" at bounding box center [157, 89] width 40 height 10
paste input "79.4"
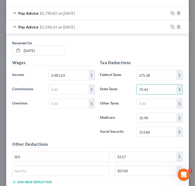
type input "79.43"
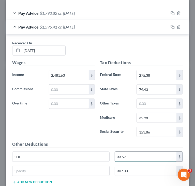
click at [143, 157] on input "33.57" at bounding box center [146, 157] width 62 height 10
paste input "29.78"
type input "29.78"
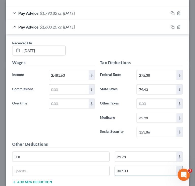
click at [135, 169] on input "307.00" at bounding box center [146, 171] width 62 height 10
paste input "38"
type input "338.00"
click at [13, 25] on div "Pay Advice $1,569.20 on 02/18/2025" at bounding box center [87, 26] width 162 height 13
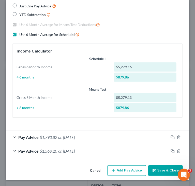
scroll to position [141, 0]
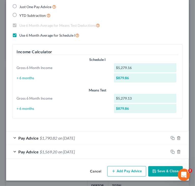
click at [112, 170] on icon "button" at bounding box center [114, 171] width 4 height 4
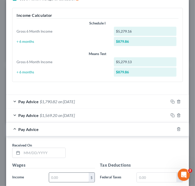
scroll to position [192, 0]
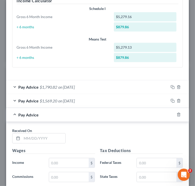
click at [35, 131] on div "Received On *" at bounding box center [39, 136] width 58 height 16
click at [35, 138] on input "text" at bounding box center [43, 138] width 43 height 10
paste input "3/28/25"
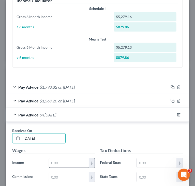
type input "3/28/25"
click at [78, 160] on input "text" at bounding box center [69, 163] width 40 height 10
click at [81, 161] on input "text" at bounding box center [69, 163] width 40 height 10
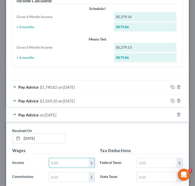
scroll to position [217, 0]
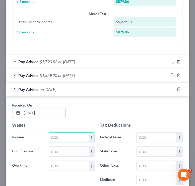
paste input "2,000.00"
type input "2,000.00"
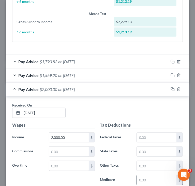
click at [159, 175] on input "text" at bounding box center [157, 180] width 40 height 10
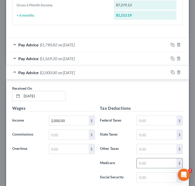
scroll to position [243, 0]
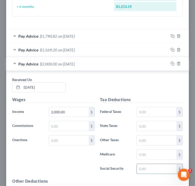
click at [143, 166] on input "text" at bounding box center [157, 169] width 40 height 10
paste input "124.00"
type input "124.00"
click at [164, 154] on input "text" at bounding box center [157, 155] width 40 height 10
paste input "29.00"
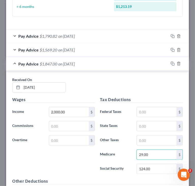
type input "29.00"
click at [85, 160] on div "Wages Income * 2,000.00 $ Commissions $ Overtime $" at bounding box center [54, 136] width 88 height 81
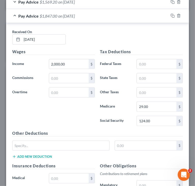
scroll to position [293, 0]
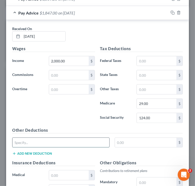
click at [103, 141] on input "text" at bounding box center [60, 143] width 97 height 10
type input "SDI"
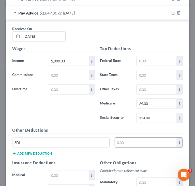
click at [134, 142] on input "text" at bounding box center [146, 143] width 62 height 10
paste input "24.00"
type input "24.00"
click at [15, 11] on div "Pay Advice $1,823.00 on 03/28/2025" at bounding box center [87, 12] width 162 height 13
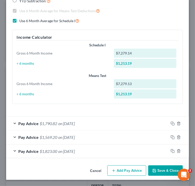
scroll to position [155, 0]
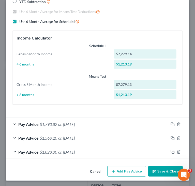
click at [68, 135] on span "on 02/18/2025" at bounding box center [66, 137] width 17 height 5
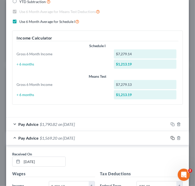
click at [171, 136] on icon "button" at bounding box center [173, 138] width 4 height 4
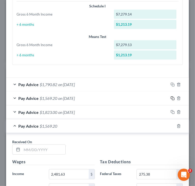
scroll to position [205, 0]
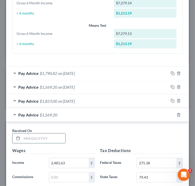
click at [59, 136] on input "text" at bounding box center [43, 138] width 43 height 10
paste input "3/05/25"
type input "3/05/25"
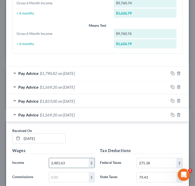
click at [77, 162] on input "2,481.63" at bounding box center [69, 163] width 40 height 10
paste input "2,139.25"
type input "2,139.25"
click at [120, 136] on div "Received On * 3/05/25" at bounding box center [98, 138] width 176 height 20
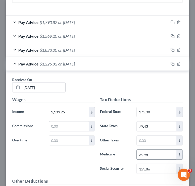
scroll to position [282, 0]
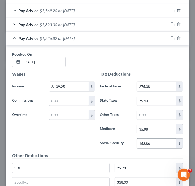
click at [155, 144] on input "153.86" at bounding box center [157, 143] width 40 height 10
paste input "32.63"
type input "132.63"
click at [157, 88] on input "275.38" at bounding box center [157, 87] width 40 height 10
paste input "14.77"
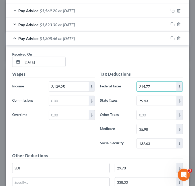
type input "214.77"
click at [155, 128] on input "35.98" at bounding box center [157, 129] width 40 height 10
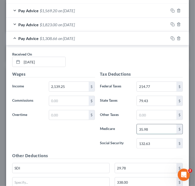
paste input "1.02"
type input "31.02"
click at [148, 99] on input "79.43" at bounding box center [157, 101] width 40 height 10
paste input "56.7"
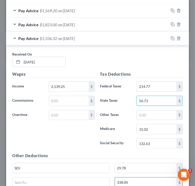
type input "56.73"
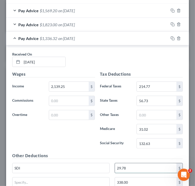
click at [132, 167] on input "29.78" at bounding box center [146, 168] width 62 height 10
paste input "5.67"
type input "25.67"
click at [167, 178] on input "338.00" at bounding box center [146, 182] width 62 height 10
paste input "232"
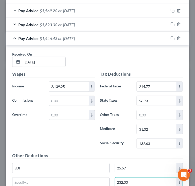
type input "232.00"
click at [19, 36] on span "Pay Advice" at bounding box center [28, 38] width 20 height 5
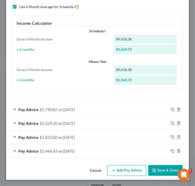
scroll to position [168, 0]
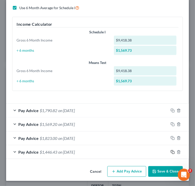
click at [171, 151] on icon "button" at bounding box center [173, 152] width 4 height 4
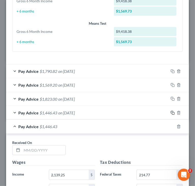
scroll to position [219, 0]
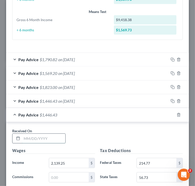
click at [60, 139] on input "text" at bounding box center [43, 138] width 43 height 10
paste input "3/19/25"
type input "3/19/25"
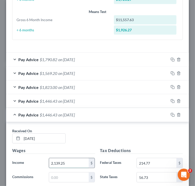
click at [68, 162] on input "2,139.25" at bounding box center [69, 163] width 40 height 10
paste input "392.13"
type input "2,392.13"
drag, startPoint x: 141, startPoint y: 137, endPoint x: 178, endPoint y: 134, distance: 36.5
click at [141, 137] on div "Received On * 3/19/25" at bounding box center [98, 138] width 176 height 20
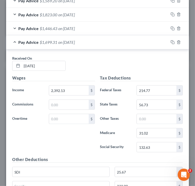
scroll to position [295, 0]
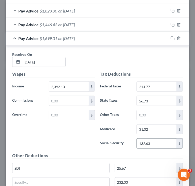
click at [157, 141] on input "132.63" at bounding box center [157, 143] width 40 height 10
paste input "48.31"
type input "148.31"
click at [154, 126] on input "31.02" at bounding box center [157, 129] width 40 height 10
paste input "4.69"
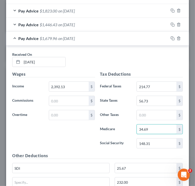
type input "34.69"
click at [155, 84] on input "214.77" at bounding box center [157, 87] width 40 height 10
paste input "55.69"
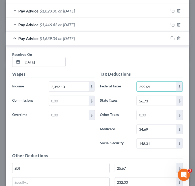
type input "255.69"
click at [147, 99] on input "56.73" at bounding box center [157, 101] width 40 height 10
paste input "73.42"
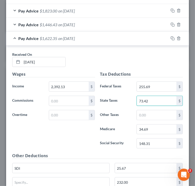
type input "73.42"
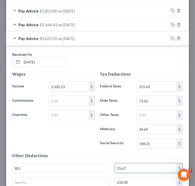
click at [147, 166] on input "25.67" at bounding box center [146, 168] width 62 height 10
paste input "8.71"
type input "28.71"
click at [137, 179] on input "232.00" at bounding box center [146, 182] width 62 height 10
paste input "94"
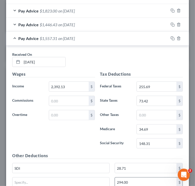
type input "294.00"
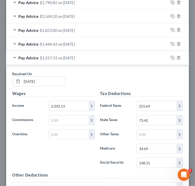
scroll to position [267, 0]
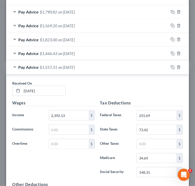
click at [14, 66] on div "Pay Advice $1,557.31 on 03/19/2025" at bounding box center [87, 66] width 162 height 13
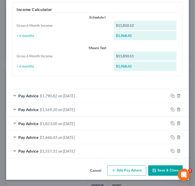
scroll to position [182, 0]
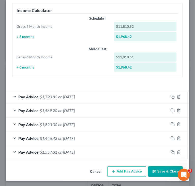
click at [171, 108] on icon "button" at bounding box center [173, 110] width 4 height 4
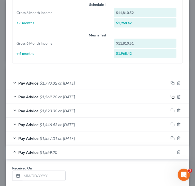
scroll to position [207, 0]
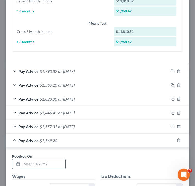
click at [42, 163] on input "text" at bounding box center [43, 164] width 43 height 10
paste input "4/03/25"
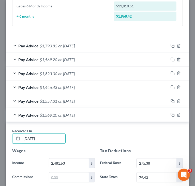
scroll to position [258, 0]
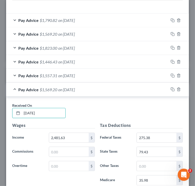
type input "4/03/25"
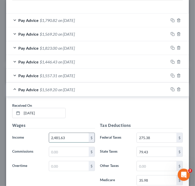
click at [69, 133] on input "2,481.63" at bounding box center [69, 138] width 40 height 10
paste input "373"
type input "2,373.63"
click at [161, 138] on input "275.38" at bounding box center [157, 138] width 40 height 10
paste input ",373.63"
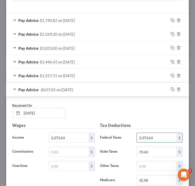
click at [166, 135] on input "2,373.63" at bounding box center [157, 138] width 40 height 10
paste input "147.17"
drag, startPoint x: 144, startPoint y: 137, endPoint x: 124, endPoint y: 137, distance: 20.6
click at [124, 137] on div "Federal Taxes 2,373.63 $" at bounding box center [142, 137] width 88 height 10
paste input "147.17"
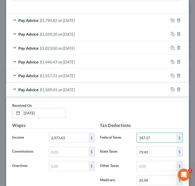
type input "147.17"
drag, startPoint x: 152, startPoint y: 175, endPoint x: 158, endPoint y: 173, distance: 6.0
click at [152, 175] on input "35.98" at bounding box center [157, 180] width 40 height 10
paste input "4.42"
type input "34.42"
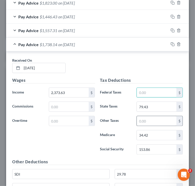
scroll to position [309, 0]
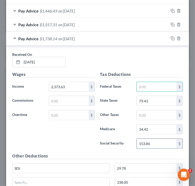
click at [156, 140] on input "153.86" at bounding box center [157, 144] width 40 height 10
paste input "47.17"
type input "147.17"
click at [154, 85] on input "text" at bounding box center [157, 87] width 40 height 10
paste input "251.62"
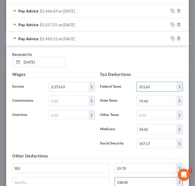
type input "251.62"
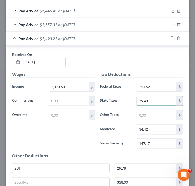
click at [147, 97] on input "79.43" at bounding box center [157, 101] width 40 height 10
paste input "2.20"
type input "72.20"
click at [143, 163] on input "29.78" at bounding box center [146, 168] width 62 height 10
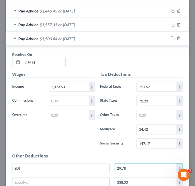
paste input "8.4"
type input "28.48"
click at [143, 160] on div "Other Deductions SDI 28.48 $ 338.00 $ Add new deduction" at bounding box center [98, 176] width 176 height 47
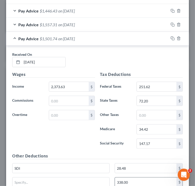
click at [142, 180] on input "338.00" at bounding box center [146, 182] width 62 height 10
paste input "270"
type input "270.00"
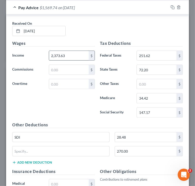
scroll to position [332, 0]
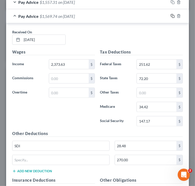
drag, startPoint x: 169, startPoint y: 14, endPoint x: 159, endPoint y: 17, distance: 9.6
click at [172, 16] on rect "button" at bounding box center [173, 17] width 2 height 2
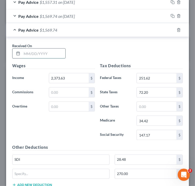
click at [44, 51] on input "text" at bounding box center [43, 54] width 43 height 10
paste input "4/18/25"
type input "4/18/25"
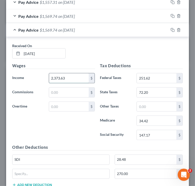
click at [85, 77] on input "2,373.63" at bounding box center [69, 78] width 40 height 10
paste input "2,791.50"
type input "2,791.50"
click at [159, 119] on input "34.42" at bounding box center [157, 121] width 40 height 10
paste input "40.48"
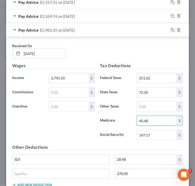
type input "40.48"
click at [158, 130] on input "147.17" at bounding box center [157, 135] width 40 height 10
paste input "73.0"
type input "173.07"
click at [155, 78] on input "251.62" at bounding box center [157, 78] width 40 height 10
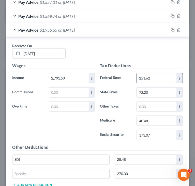
paste input "343.55"
type input "343.55"
click at [151, 90] on input "72.20" at bounding box center [157, 92] width 40 height 10
paste input "106.7"
type input "106.70"
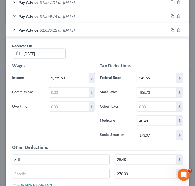
click at [147, 51] on div "Received On * 4/18/25" at bounding box center [98, 53] width 176 height 20
click at [141, 160] on input "28.48" at bounding box center [146, 160] width 62 height 10
paste input "33.50"
type input "33.50"
click at [138, 172] on input "270.00" at bounding box center [146, 174] width 62 height 10
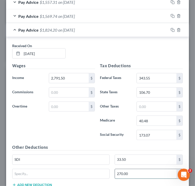
paste input "359"
type input "359.00"
click at [171, 28] on icon "button" at bounding box center [173, 30] width 4 height 4
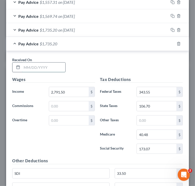
click at [50, 65] on input "text" at bounding box center [43, 68] width 43 height 10
paste input "5/02/25"
type input "5/02/25"
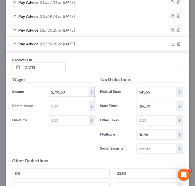
click at [76, 95] on input "2,791.50" at bounding box center [69, 92] width 40 height 10
paste input "2,763.38"
type input "2,763.38"
click at [155, 145] on input "173.07" at bounding box center [157, 149] width 40 height 10
paste input "1.33"
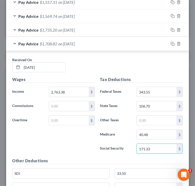
type input "171.33"
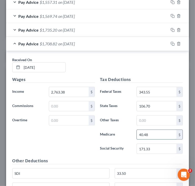
click at [148, 134] on input "40.48" at bounding box center [157, 135] width 40 height 10
paste input "07"
type input "40.07"
click at [163, 91] on input "343.55" at bounding box center [157, 92] width 40 height 10
paste input "37.36"
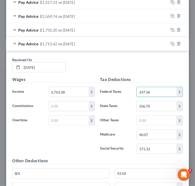
type input "337.36"
click at [162, 105] on input "106.70" at bounding box center [157, 106] width 40 height 10
paste input "4.23"
type input "104.23"
click at [134, 170] on input "33.50" at bounding box center [146, 173] width 62 height 10
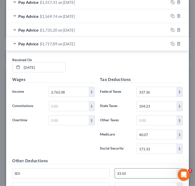
paste input "16"
type input "33.16"
drag, startPoint x: 117, startPoint y: 158, endPoint x: 137, endPoint y: 159, distance: 19.9
click at [117, 158] on h5 "Other Deductions" at bounding box center [97, 161] width 171 height 6
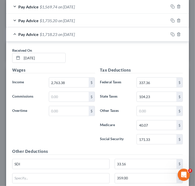
scroll to position [357, 0]
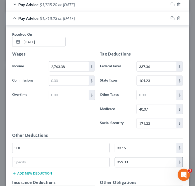
click at [142, 159] on input "359.00" at bounding box center [146, 162] width 62 height 10
paste input "46"
type input "346.00"
click at [85, 126] on div "Wages Income * 2,763.38 $ Commissions $ Overtime $" at bounding box center [54, 91] width 88 height 81
click at [171, 18] on icon "button" at bounding box center [172, 18] width 2 height 2
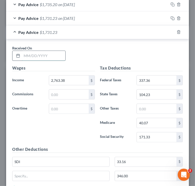
click at [55, 53] on input "text" at bounding box center [43, 56] width 43 height 10
paste input "5/19/25"
type input "5/19/25"
click at [77, 78] on input "2,763.38" at bounding box center [69, 81] width 40 height 10
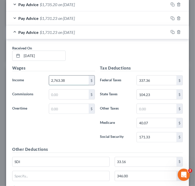
paste input "393.63"
type input "2,393.63"
click at [153, 136] on input "171.33" at bounding box center [157, 137] width 40 height 10
paste input "48.41"
type input "148.41"
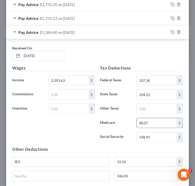
click at [156, 121] on input "40.07" at bounding box center [157, 123] width 40 height 10
paste input "34.71"
type input "34.71"
click at [159, 81] on input "337.36" at bounding box center [157, 81] width 40 height 10
paste input "256.02"
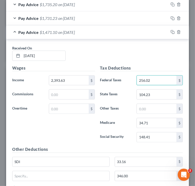
type input "256.02"
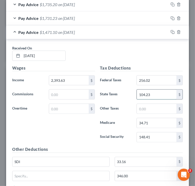
click at [157, 92] on input "104.23" at bounding box center [157, 95] width 40 height 10
paste input "73.52"
type input "73.52"
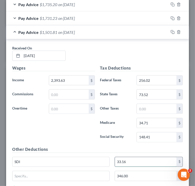
click at [129, 157] on input "33.16" at bounding box center [146, 162] width 62 height 10
paste input "28.72"
type input "28.72"
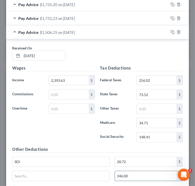
click at [132, 175] on input "346.00" at bounding box center [146, 176] width 62 height 10
paste input "225"
type input "225.00"
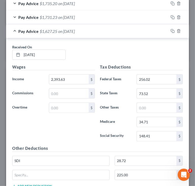
click at [15, 29] on div "Pay Advice $1,627.25 on 05/19/2025" at bounding box center [87, 30] width 162 height 13
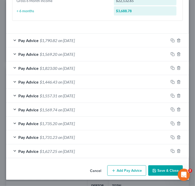
scroll to position [237, 0]
